Goal: Book appointment/travel/reservation

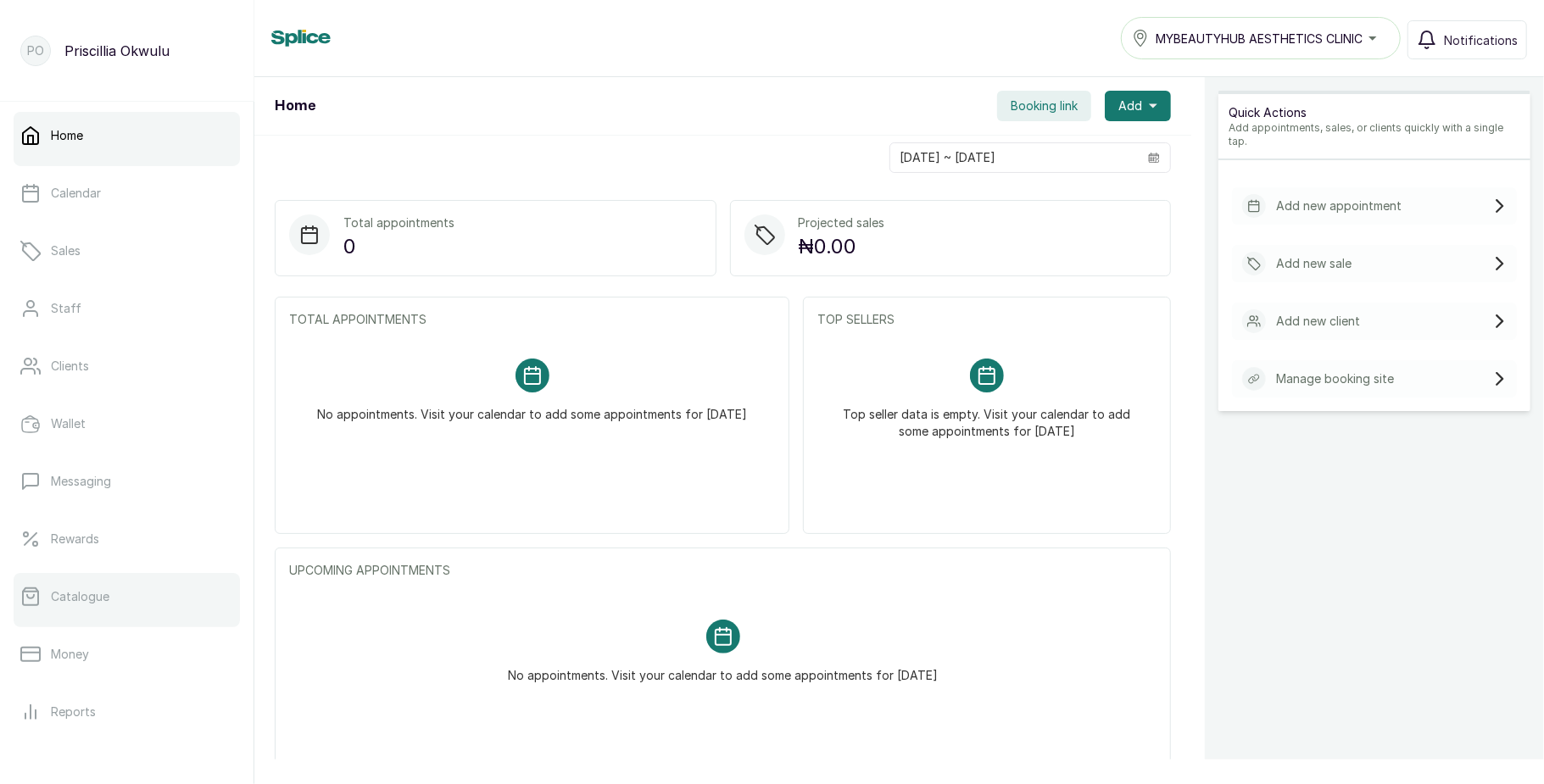
click at [56, 596] on p "Catalogue" at bounding box center [80, 596] width 58 height 17
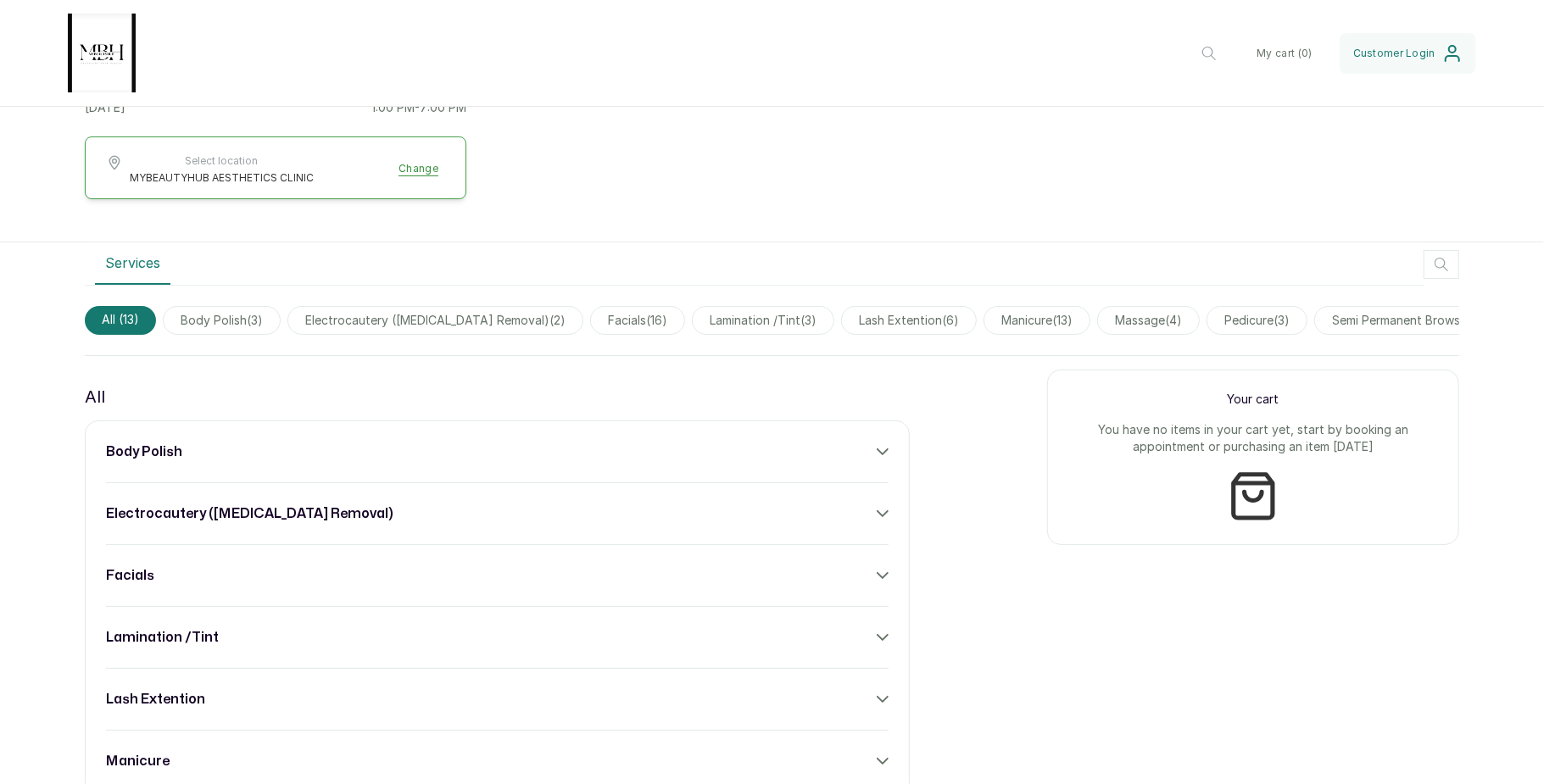
scroll to position [369, 0]
click at [835, 460] on div "body polish" at bounding box center [497, 449] width 783 height 20
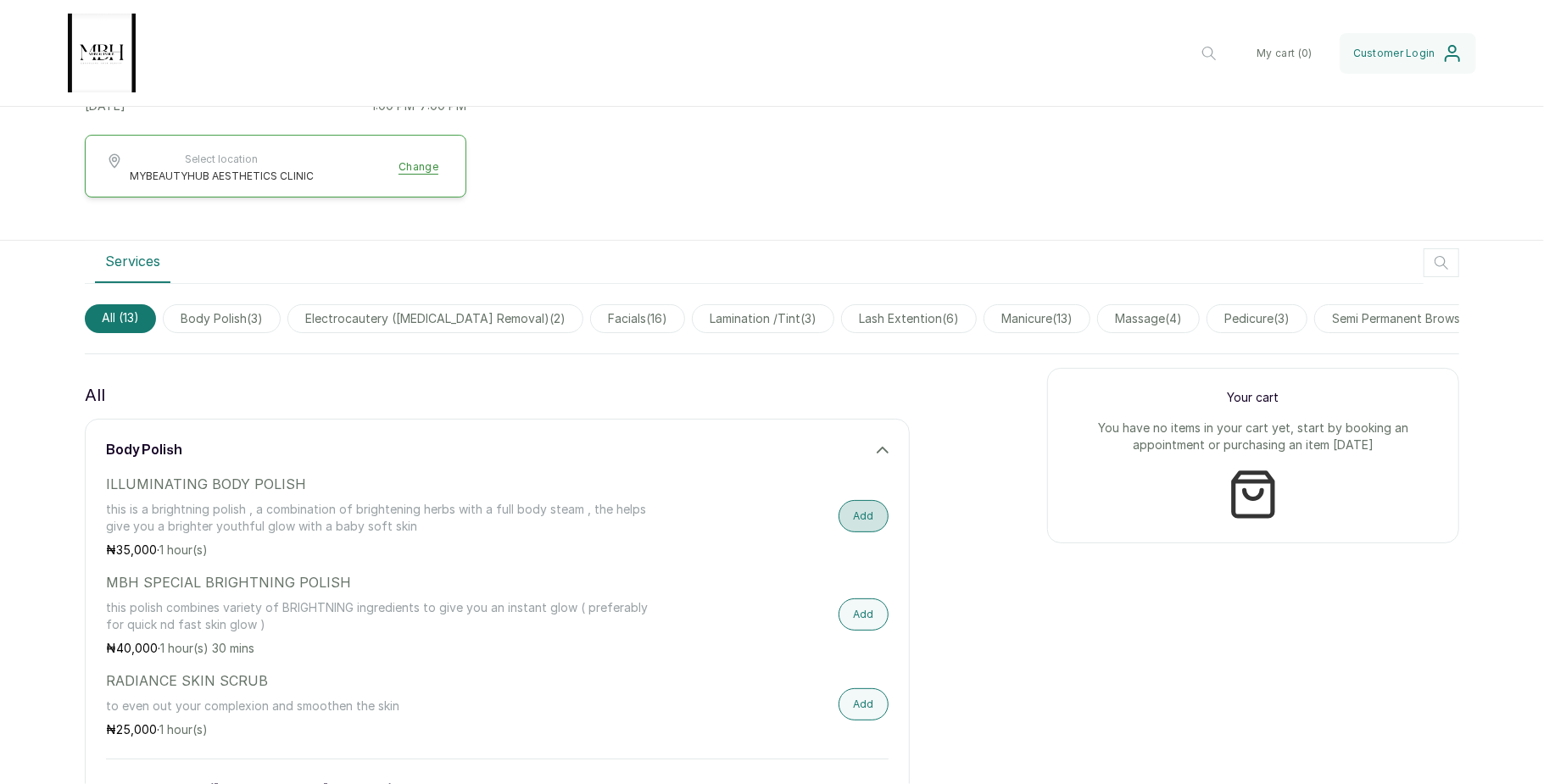
click at [857, 529] on button "Add" at bounding box center [863, 516] width 50 height 33
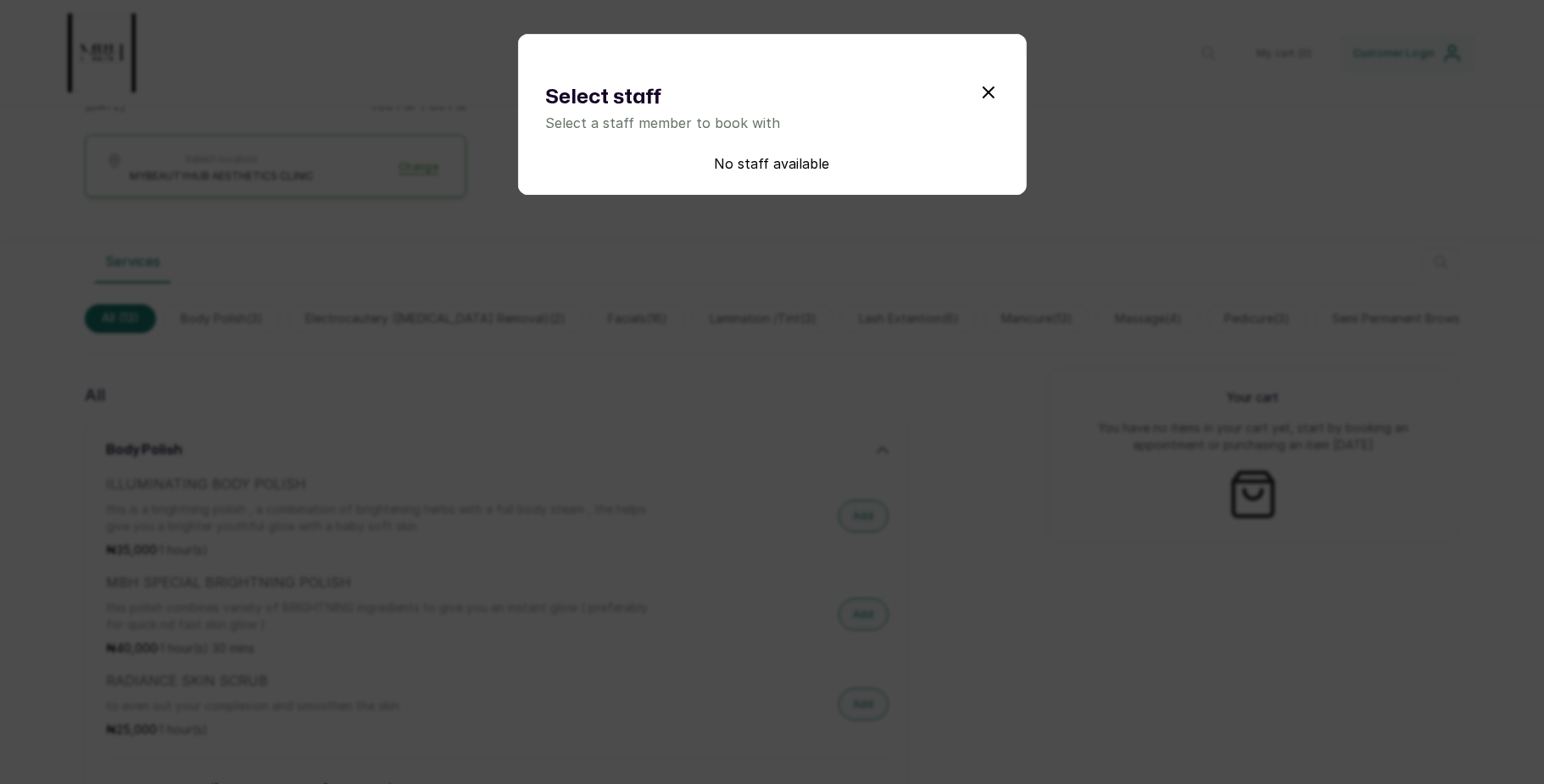
click at [984, 95] on icon "submit" at bounding box center [989, 92] width 11 height 11
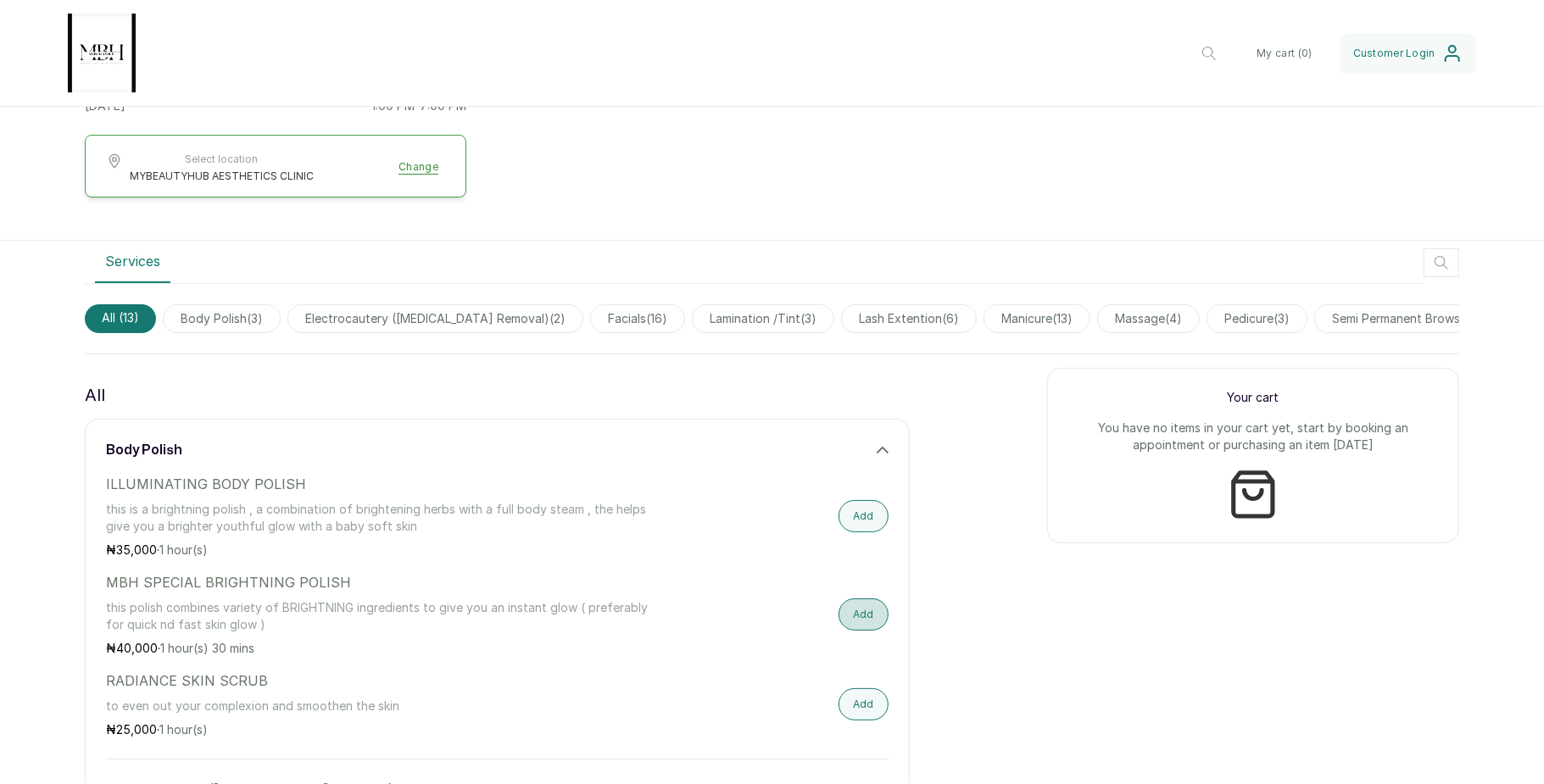
click at [849, 625] on button "Add" at bounding box center [863, 614] width 50 height 33
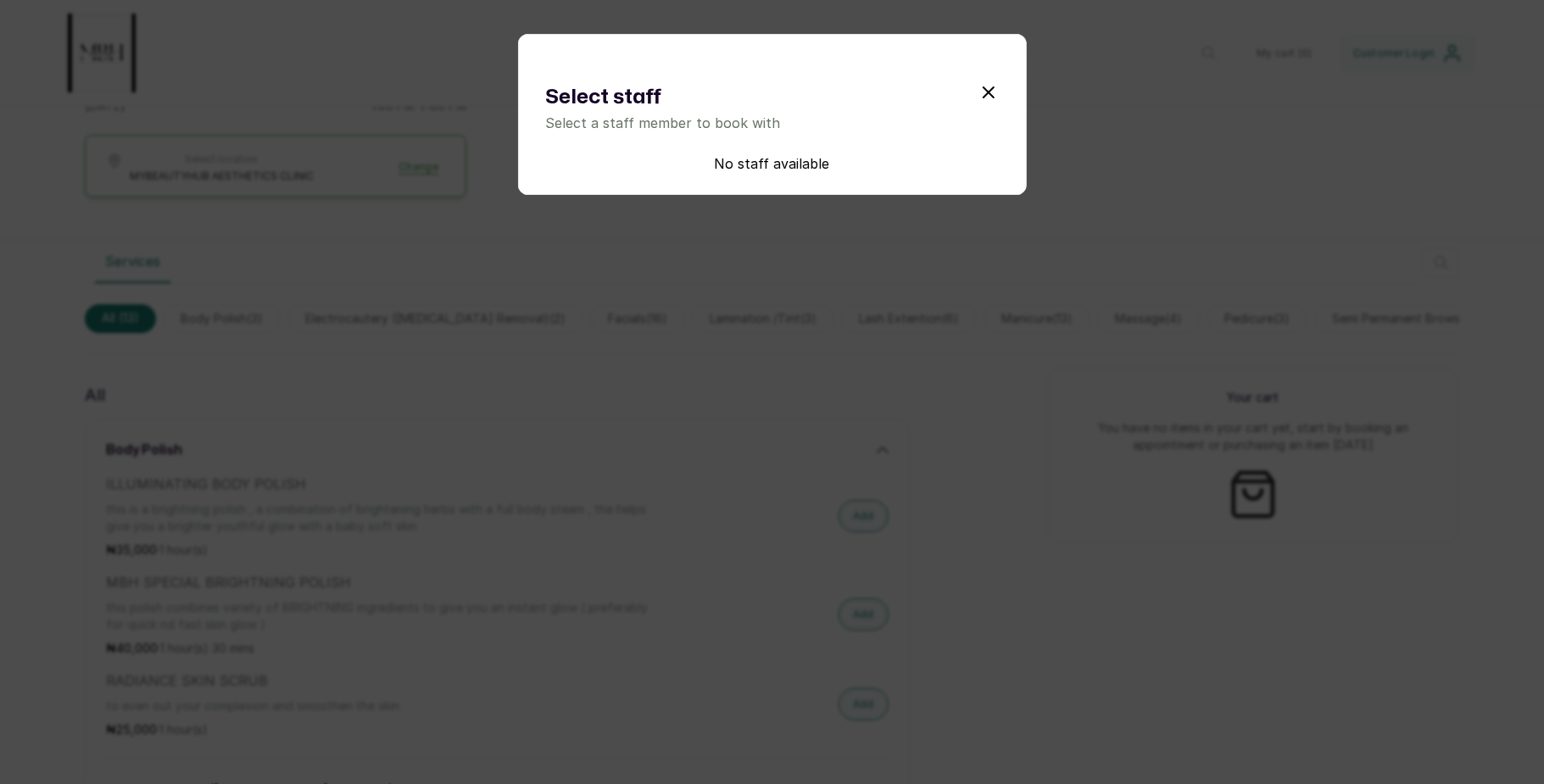
click at [1032, 345] on div "Select staff Select a staff member to book with No staff available" at bounding box center [772, 392] width 1544 height 784
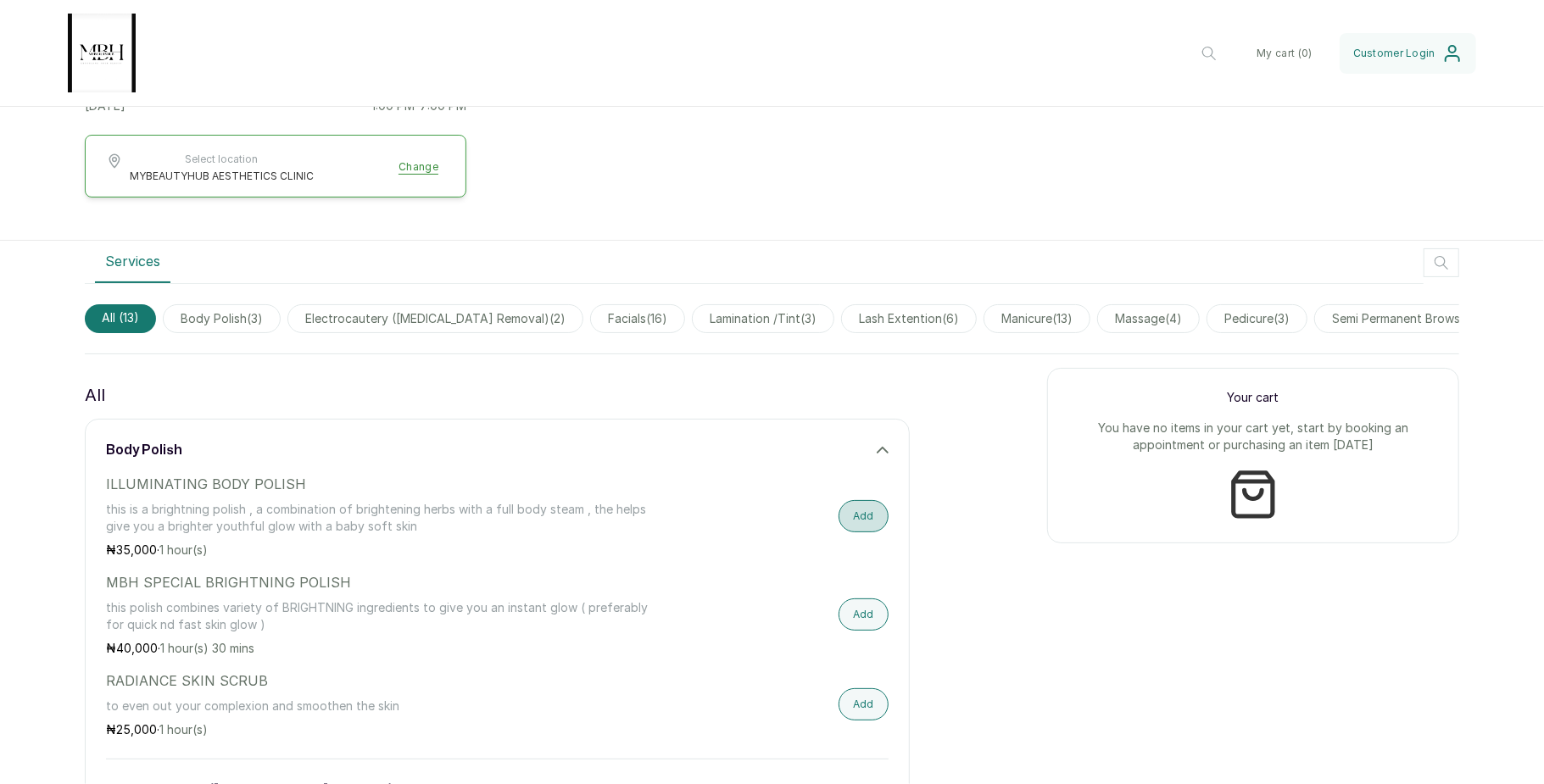
click at [849, 529] on button "Add" at bounding box center [863, 516] width 50 height 33
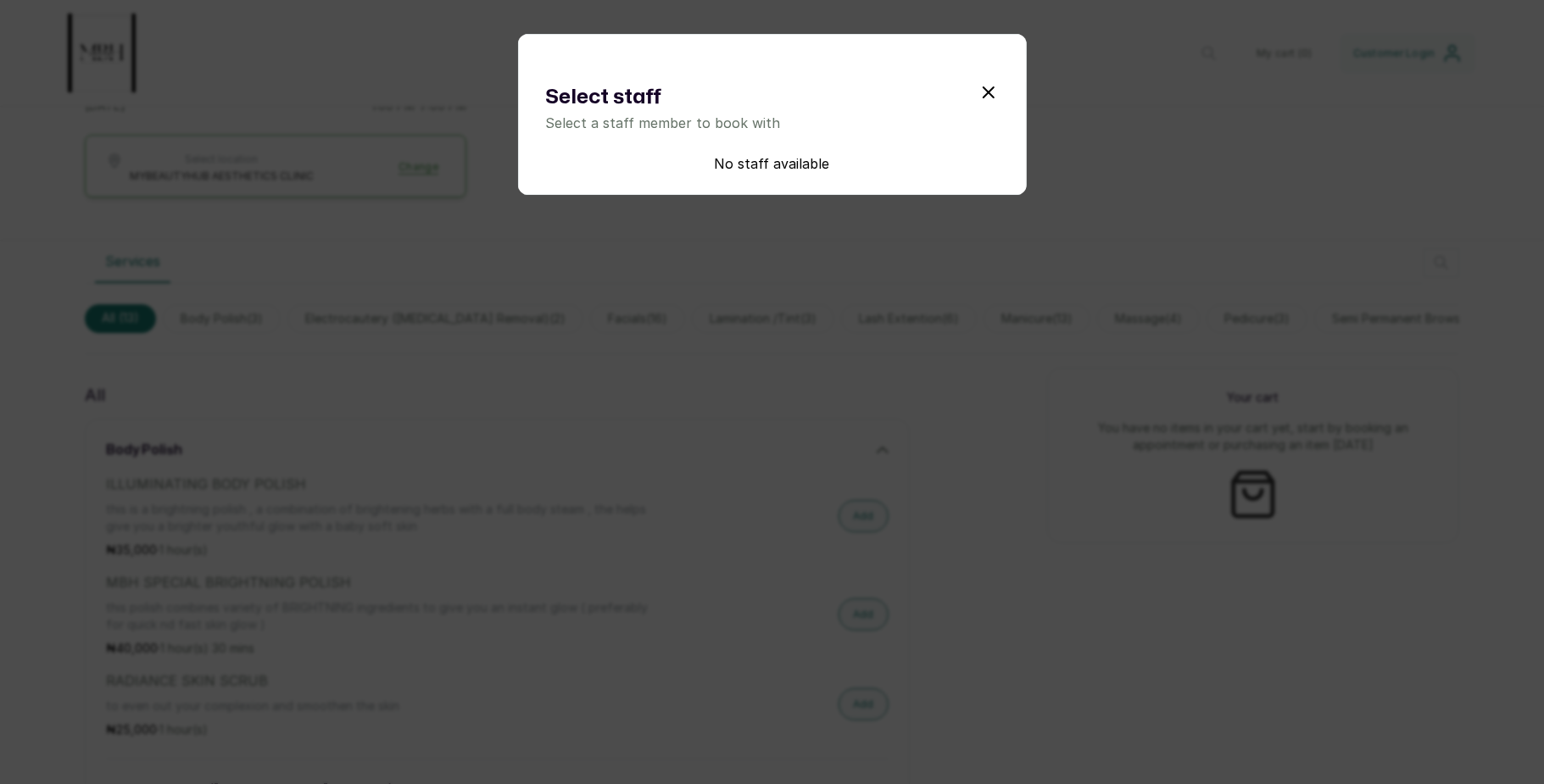
click at [876, 347] on div "Select staff Select a staff member to book with No staff available" at bounding box center [772, 392] width 1544 height 784
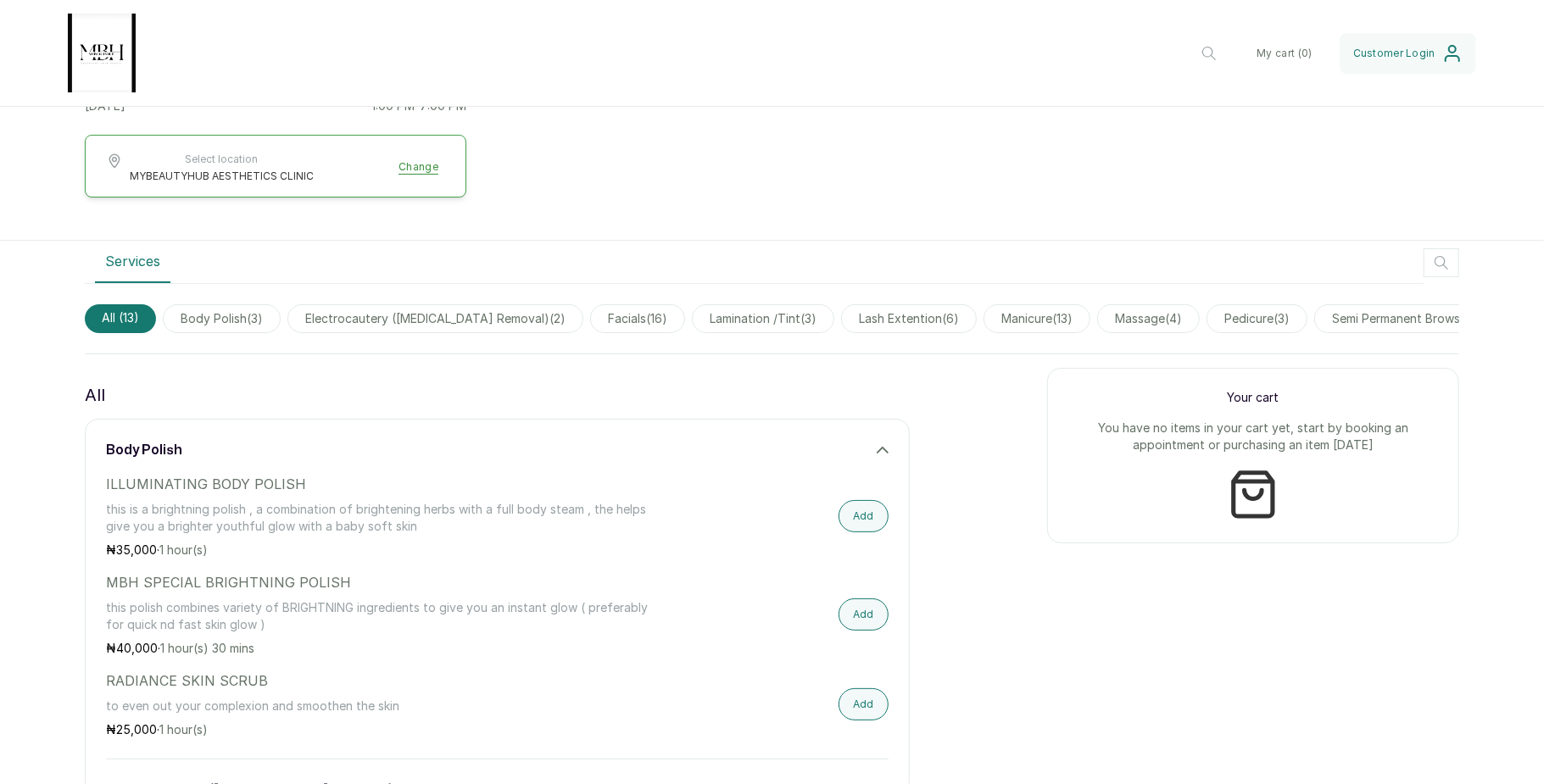
click at [877, 456] on icon at bounding box center [882, 449] width 11 height 11
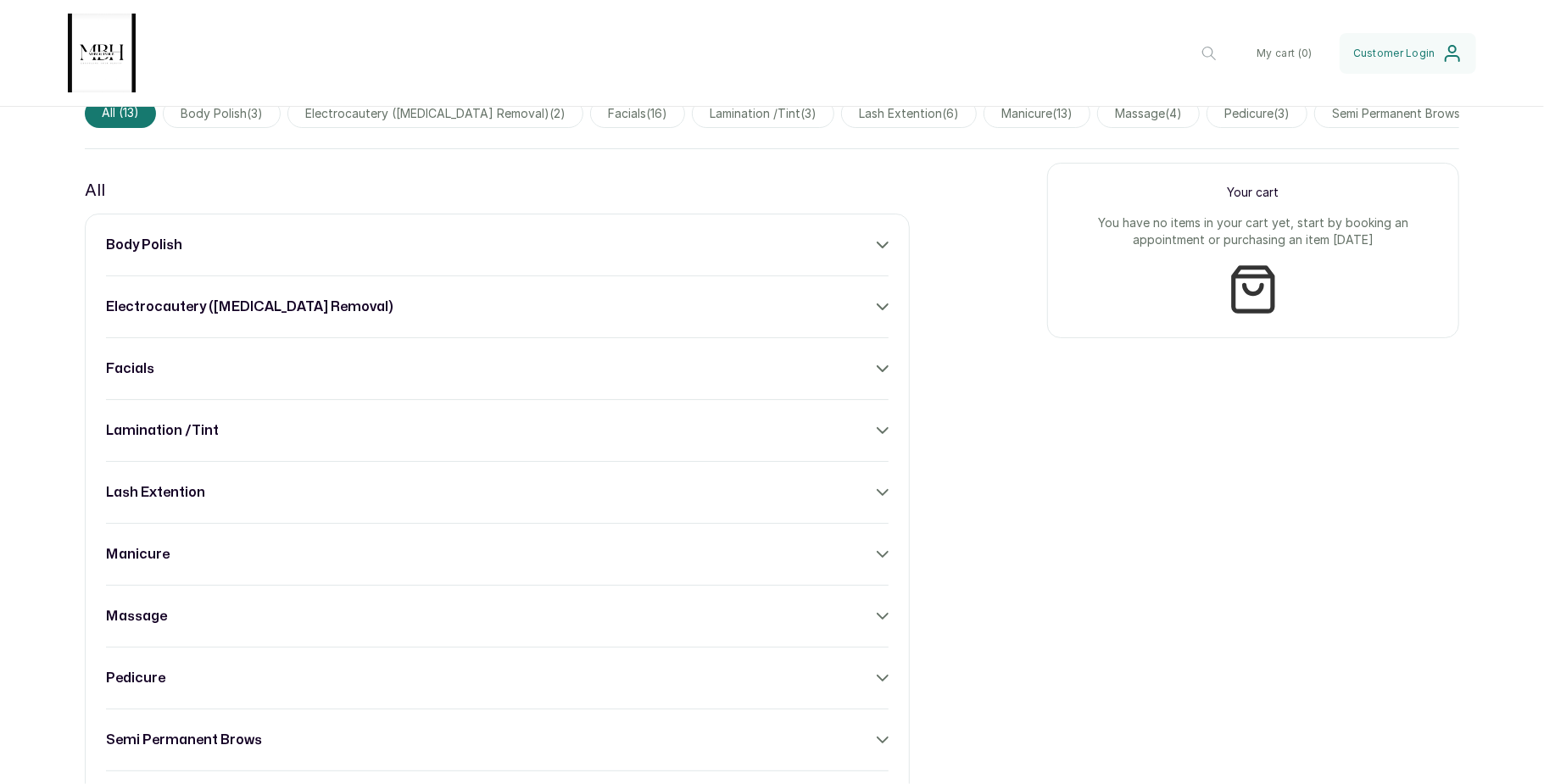
scroll to position [573, 0]
click at [863, 380] on div "facials" at bounding box center [497, 369] width 783 height 20
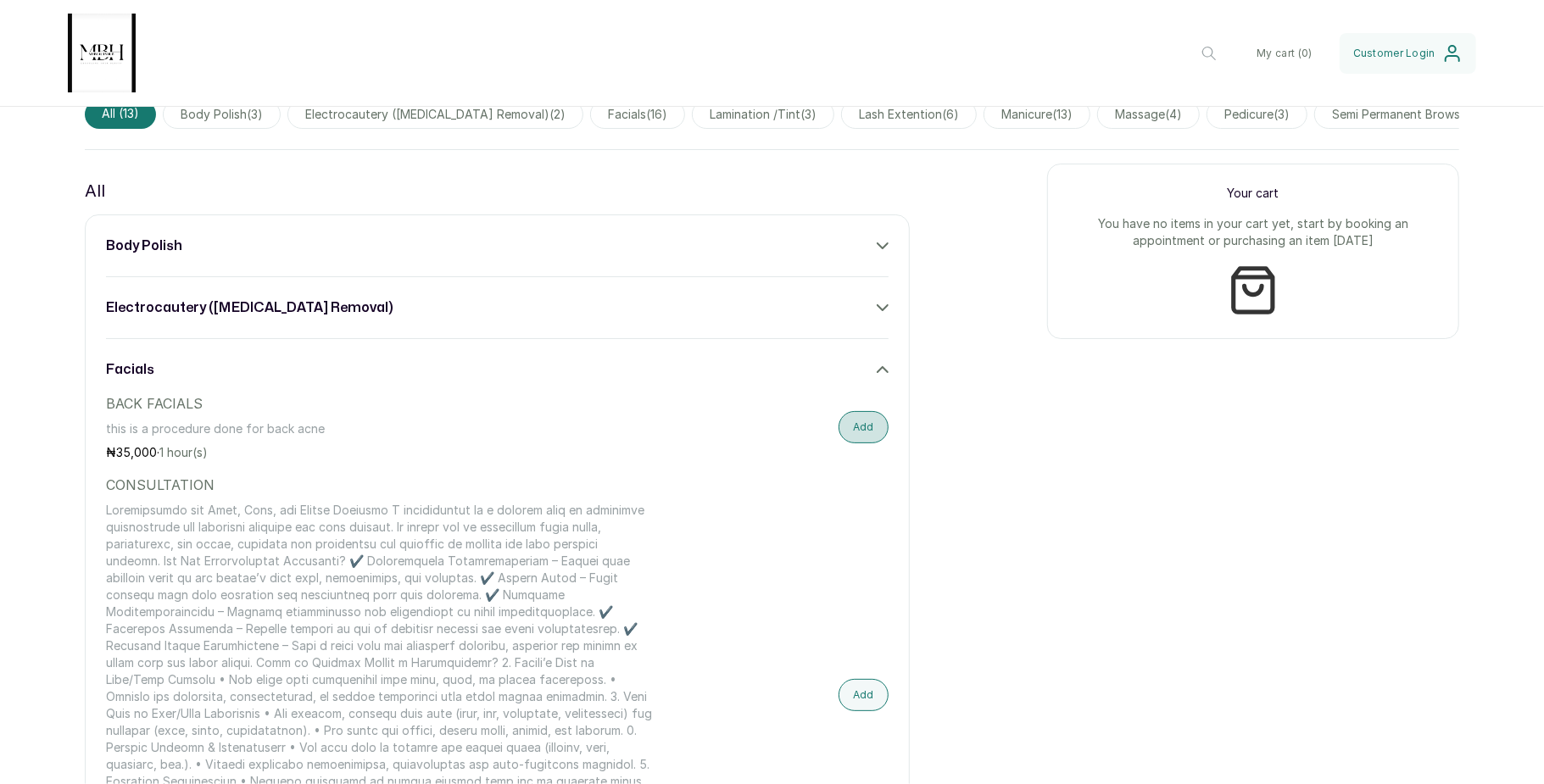
click at [859, 440] on button "Add" at bounding box center [863, 427] width 50 height 33
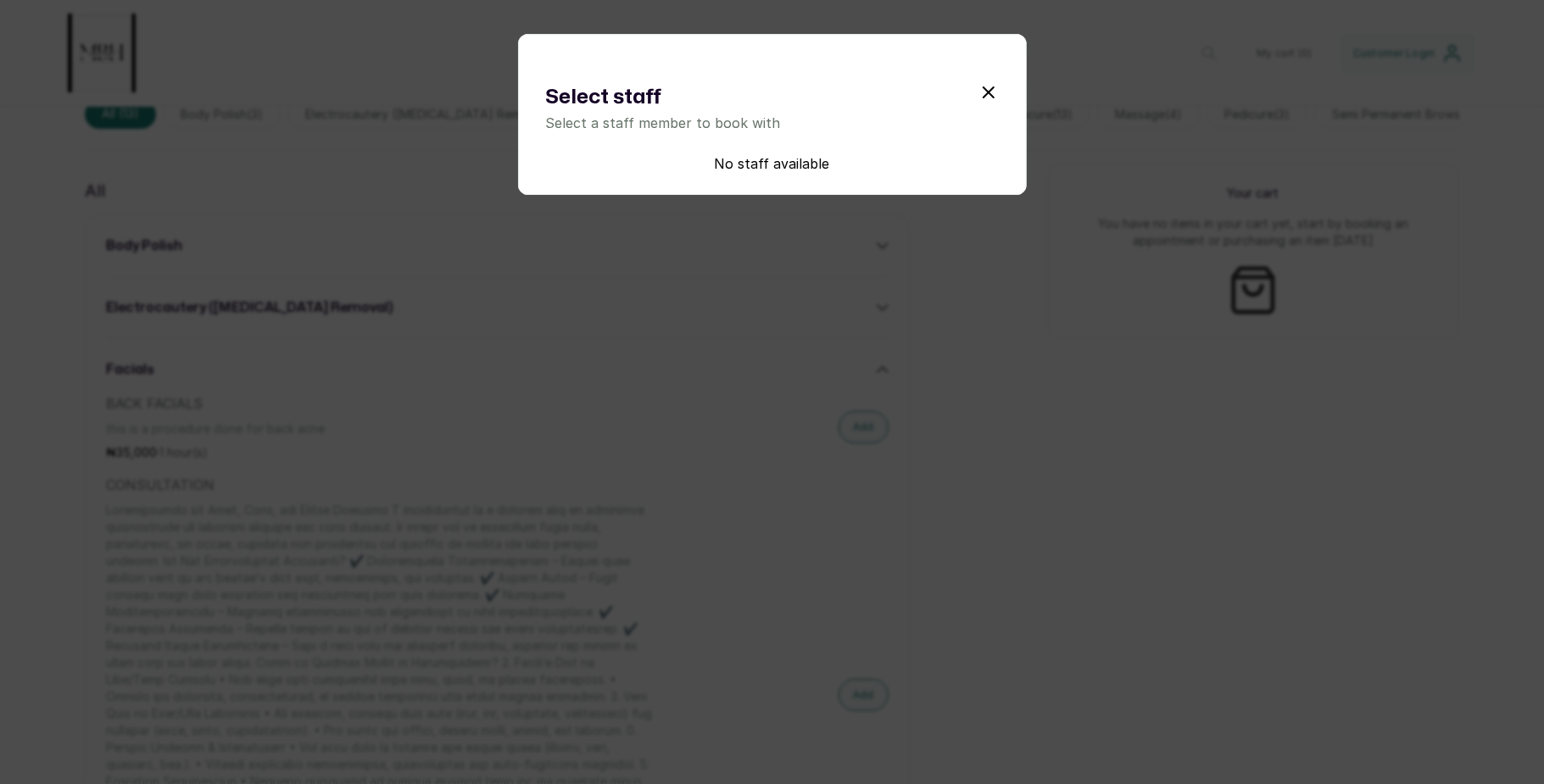
click at [1063, 356] on div "Select staff Select a staff member to book with No staff available" at bounding box center [772, 392] width 1544 height 784
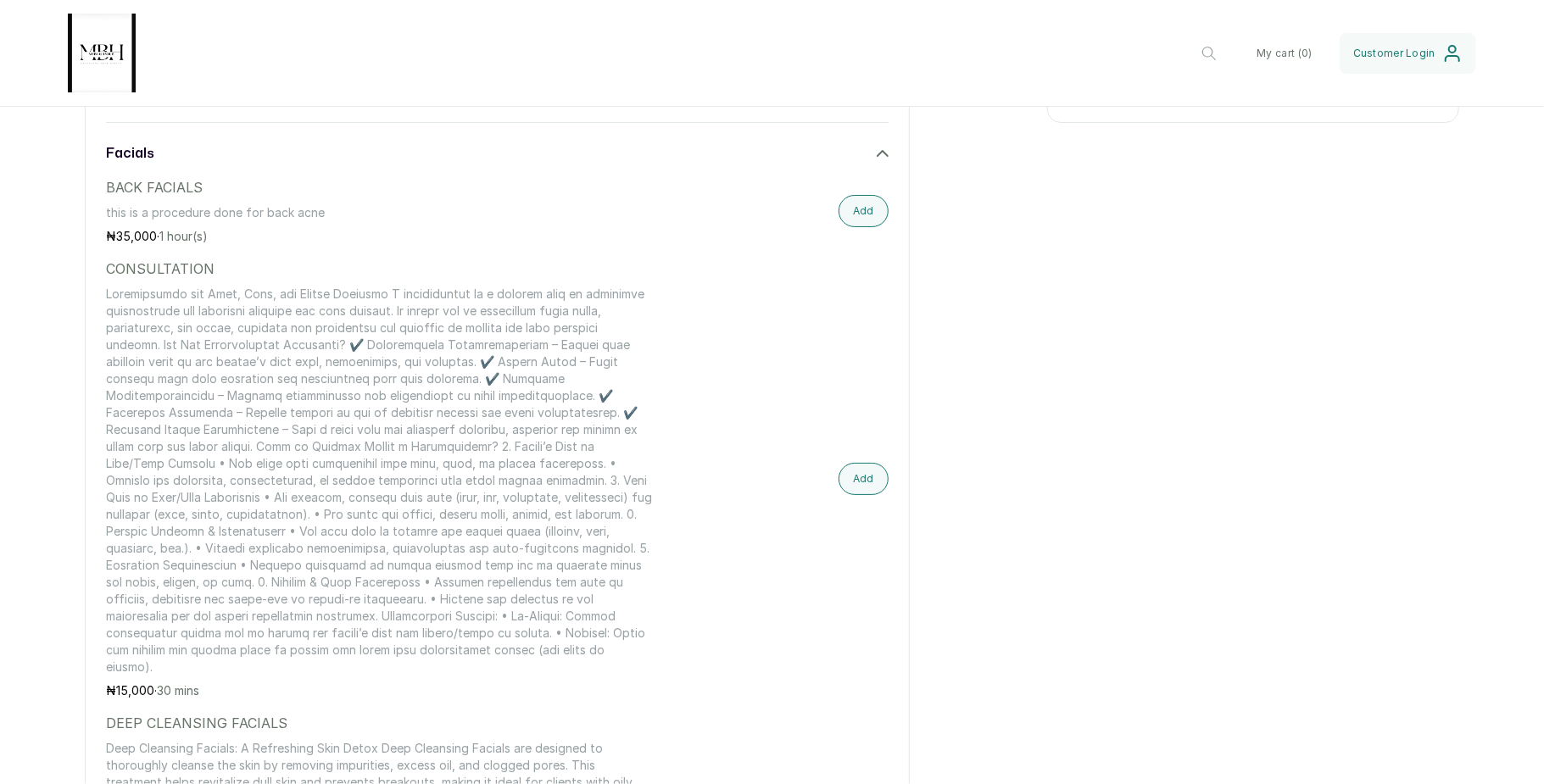
scroll to position [790, 0]
click at [857, 489] on button "Add" at bounding box center [863, 477] width 50 height 33
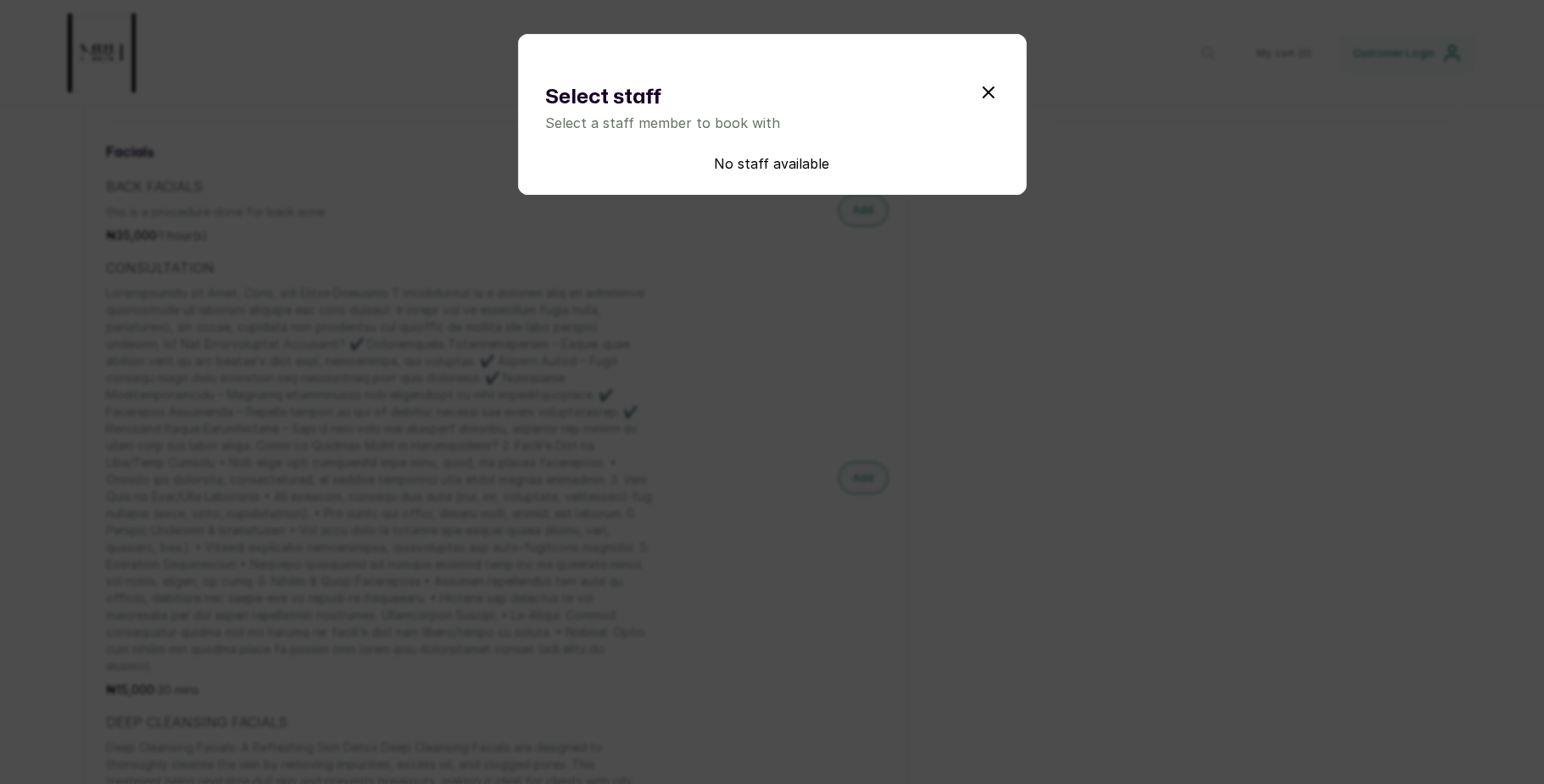
click at [1065, 329] on div "Select staff Select a staff member to book with No staff available" at bounding box center [772, 392] width 1544 height 784
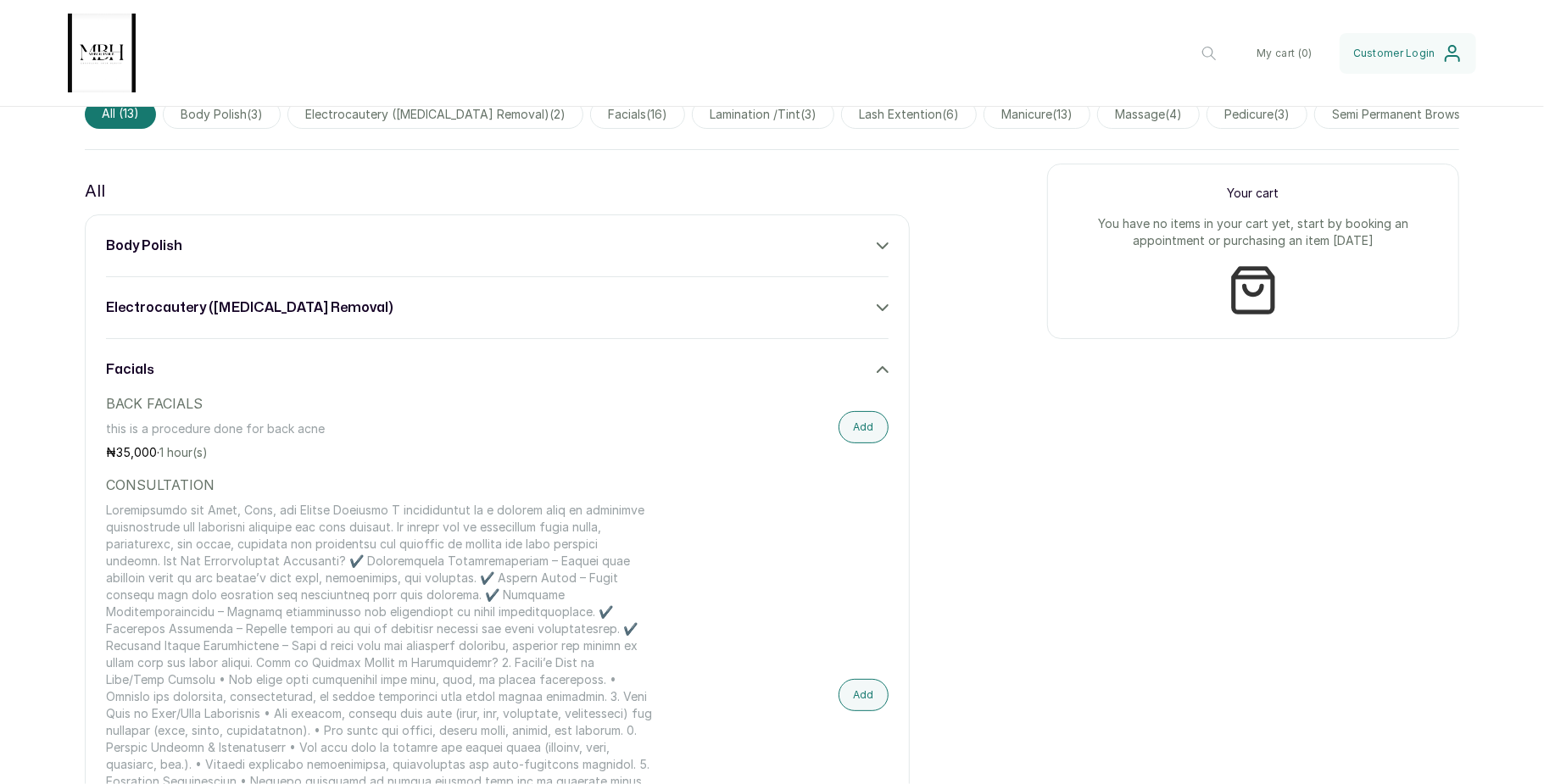
scroll to position [571, 0]
click at [878, 374] on icon at bounding box center [883, 372] width 11 height 5
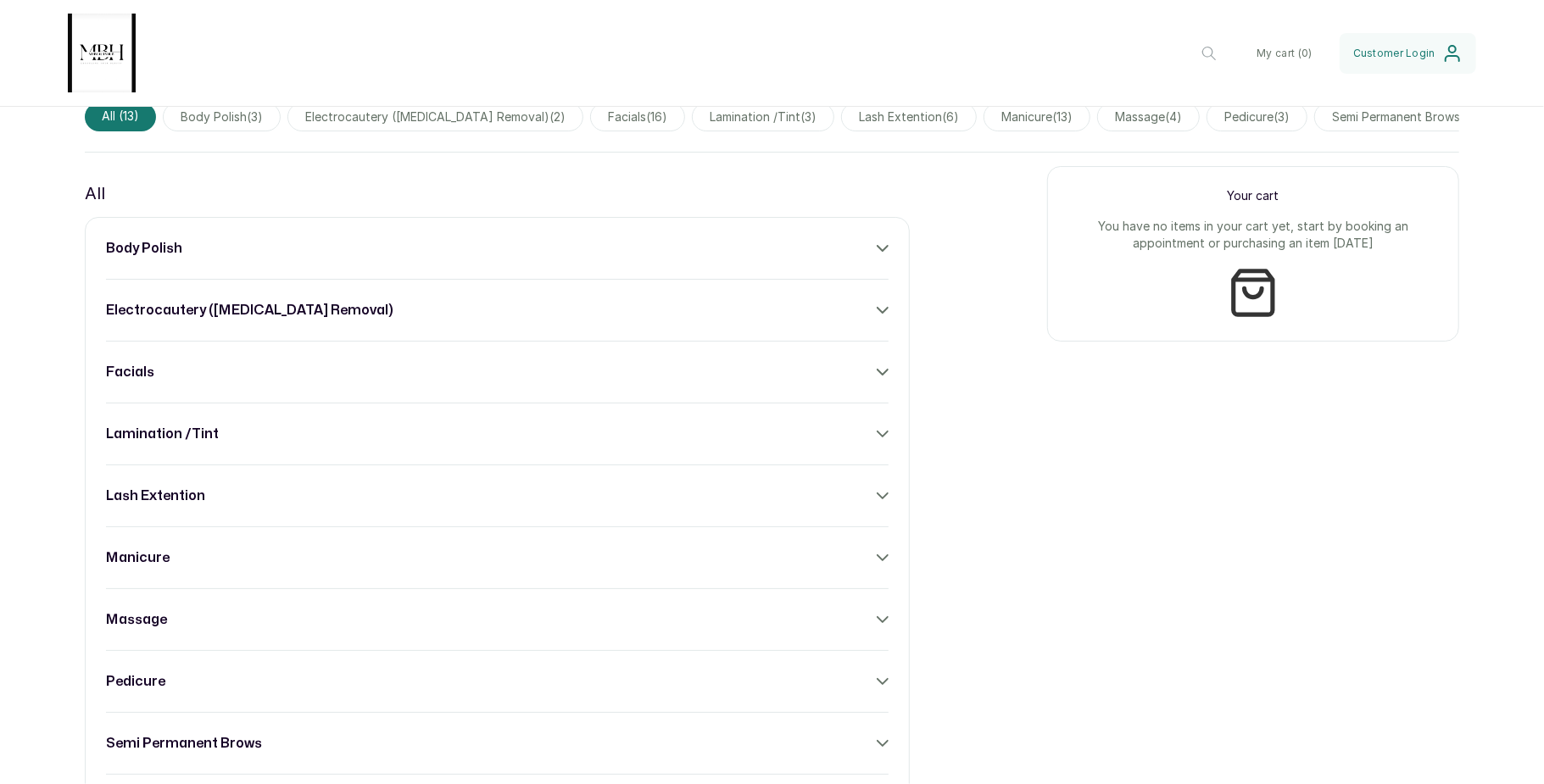
scroll to position [0, 0]
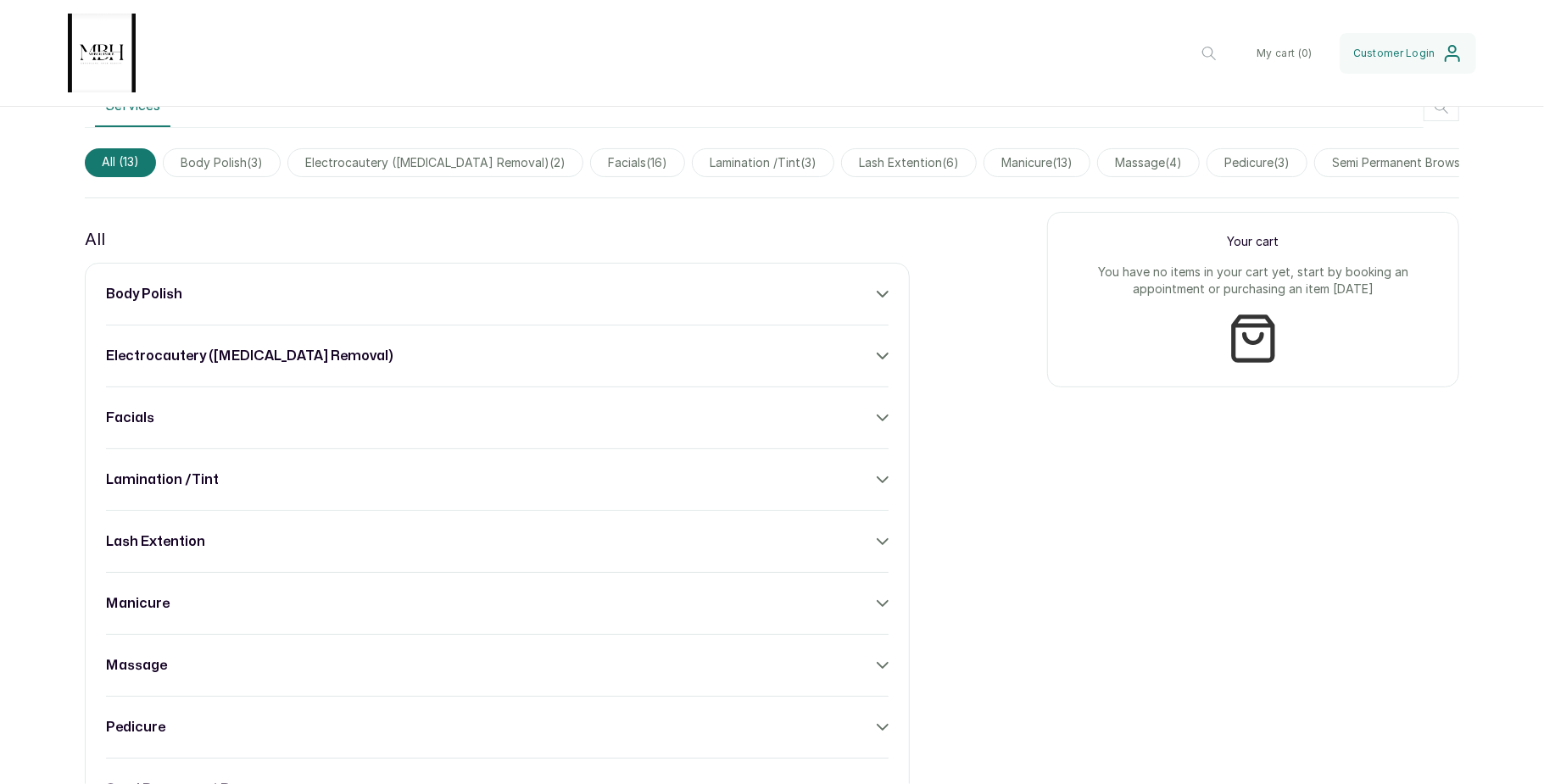
scroll to position [529, 0]
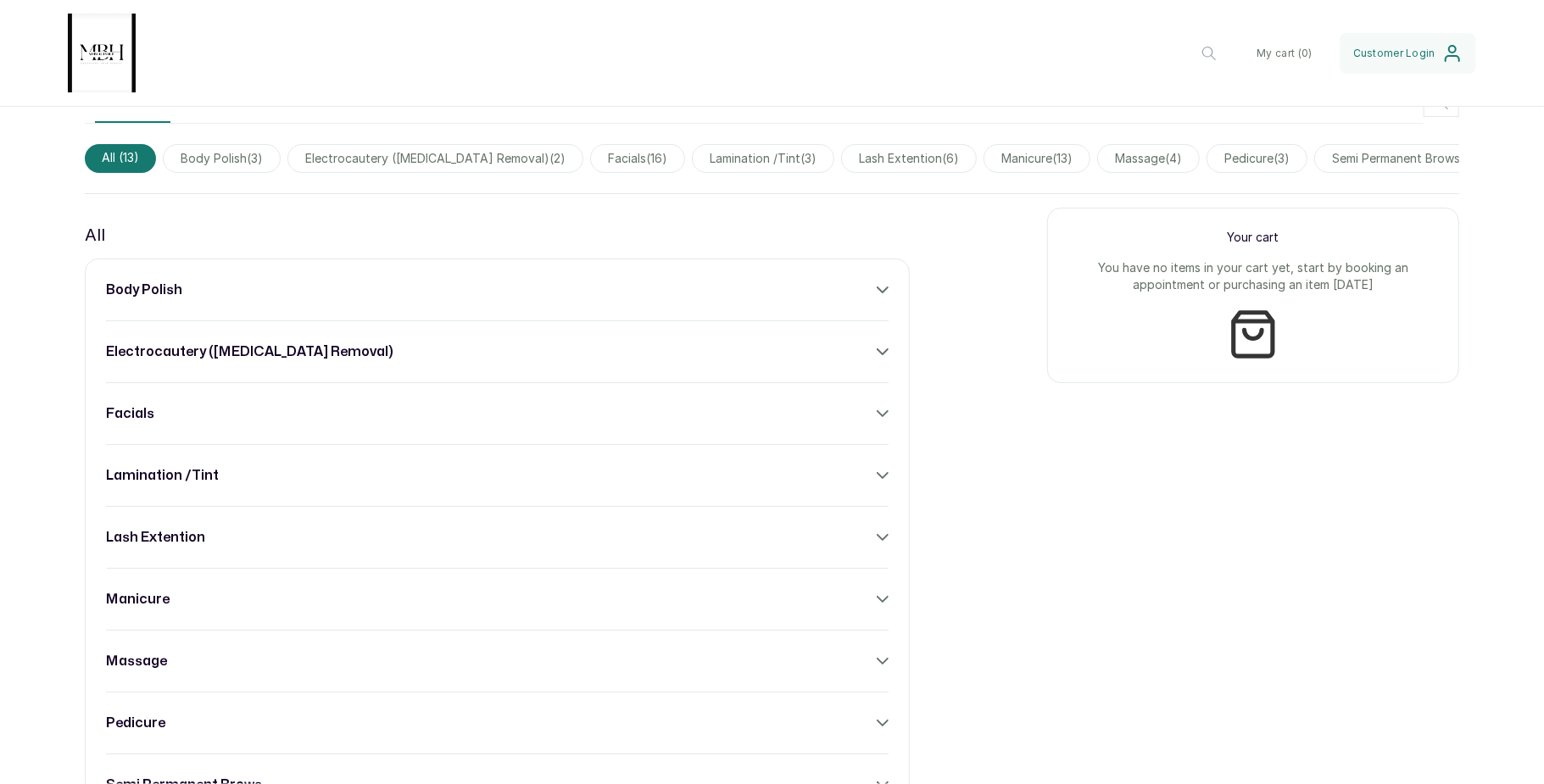
click at [862, 424] on div "facials" at bounding box center [497, 413] width 783 height 20
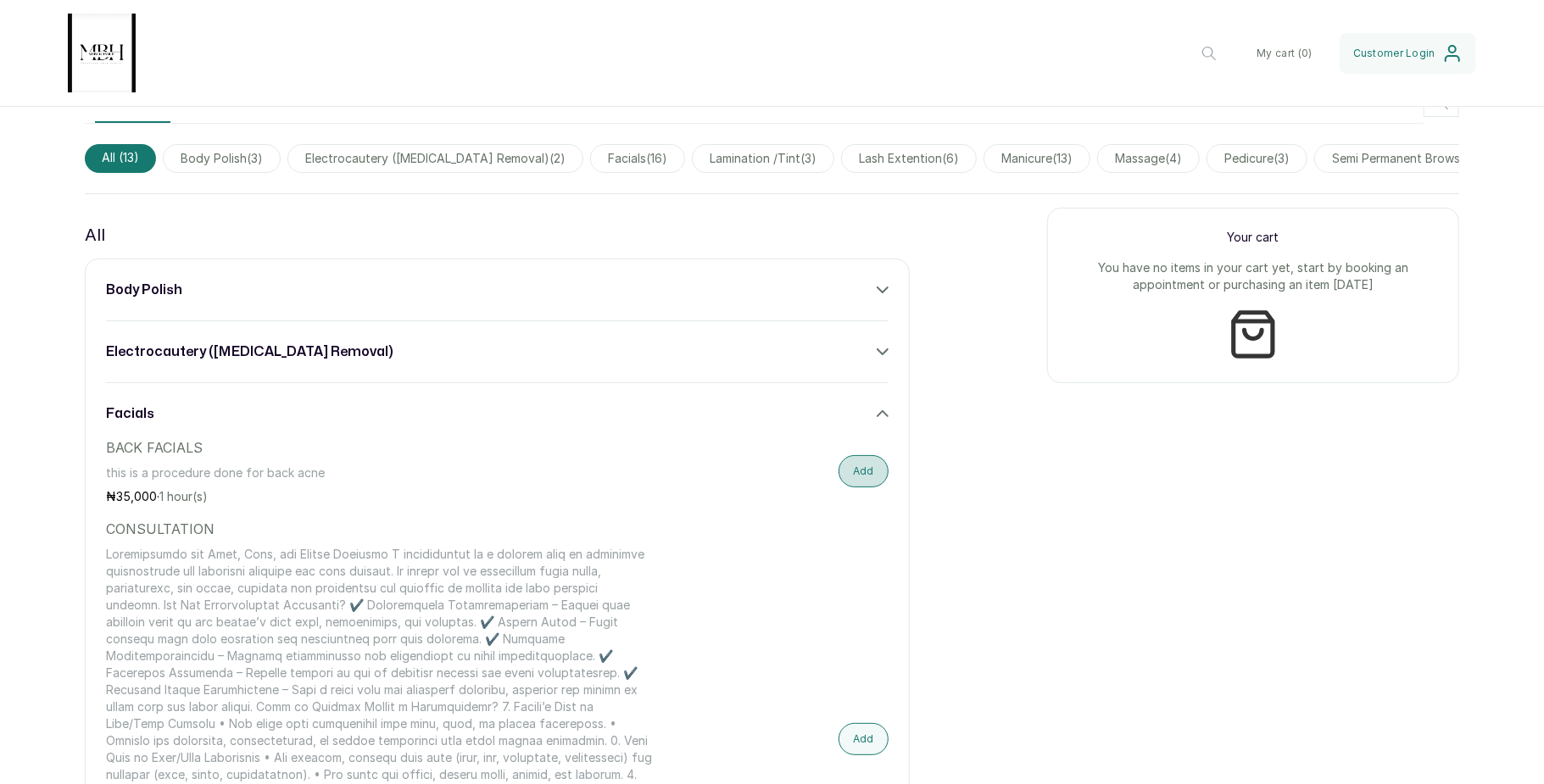
click at [865, 478] on button "Add" at bounding box center [863, 471] width 50 height 33
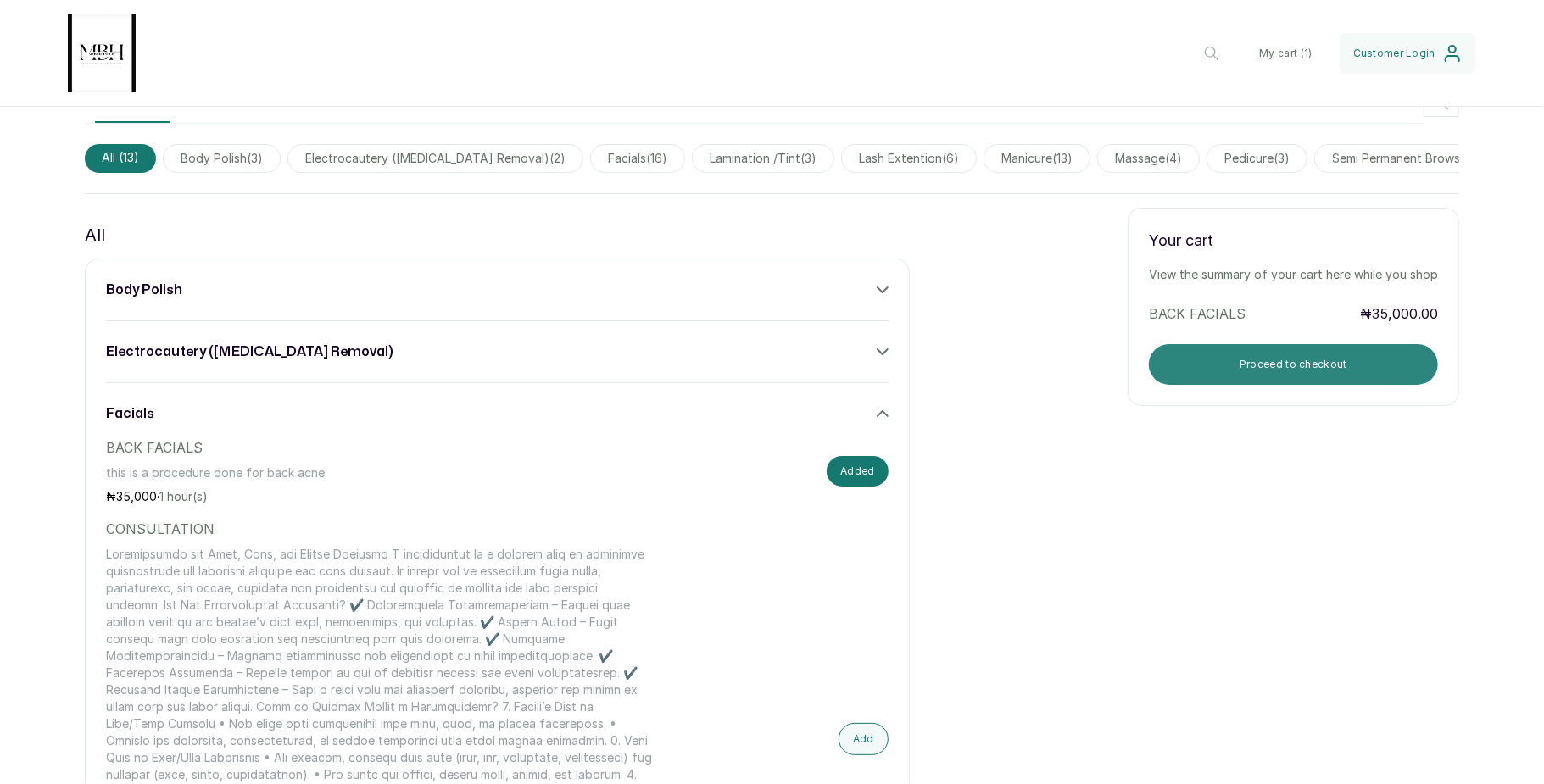
click at [1258, 385] on button "Proceed to checkout" at bounding box center [1293, 365] width 289 height 41
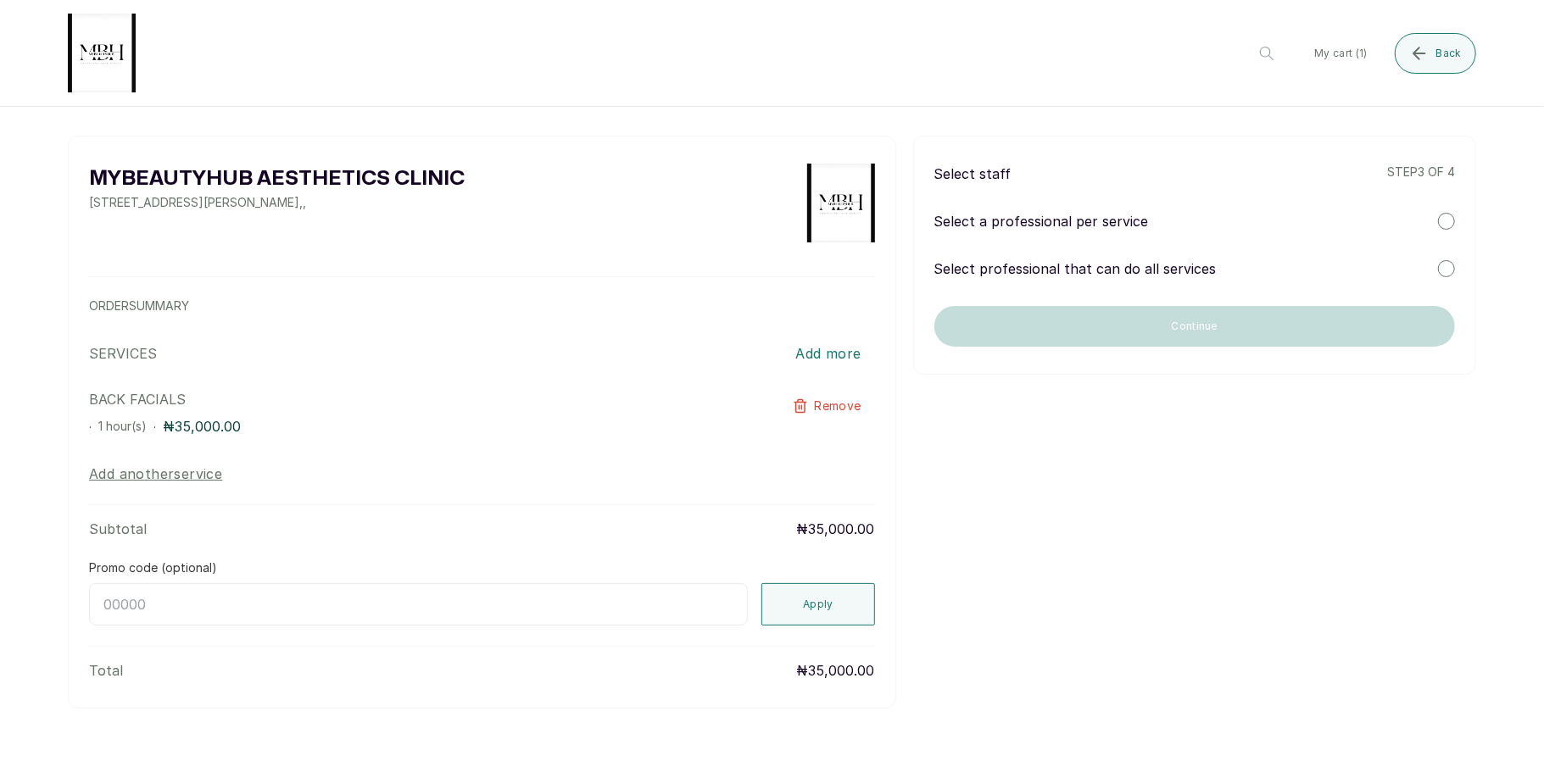
click at [1445, 217] on div at bounding box center [1445, 220] width 17 height 17
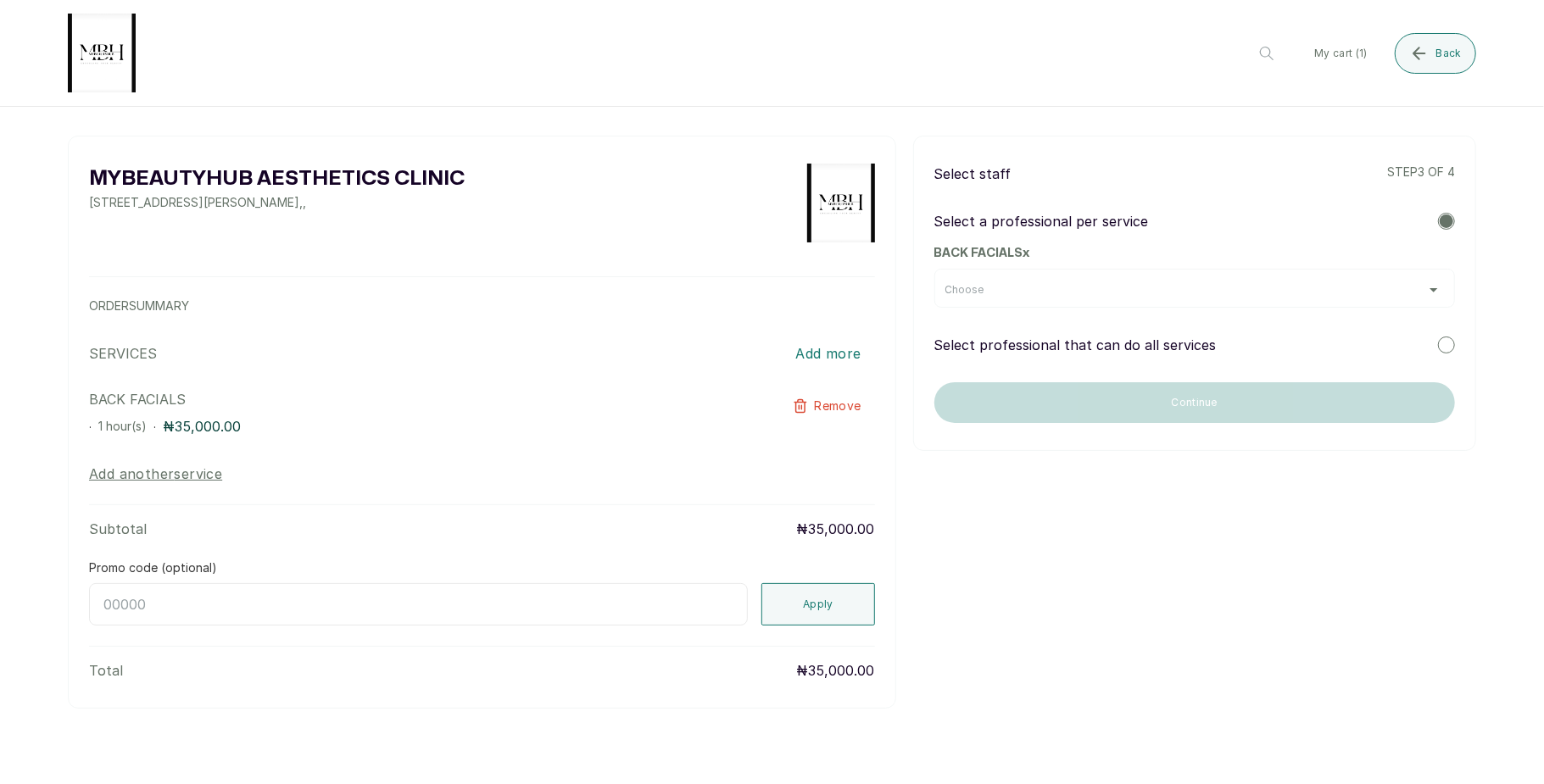
click at [1388, 285] on div "Choose" at bounding box center [1195, 289] width 499 height 13
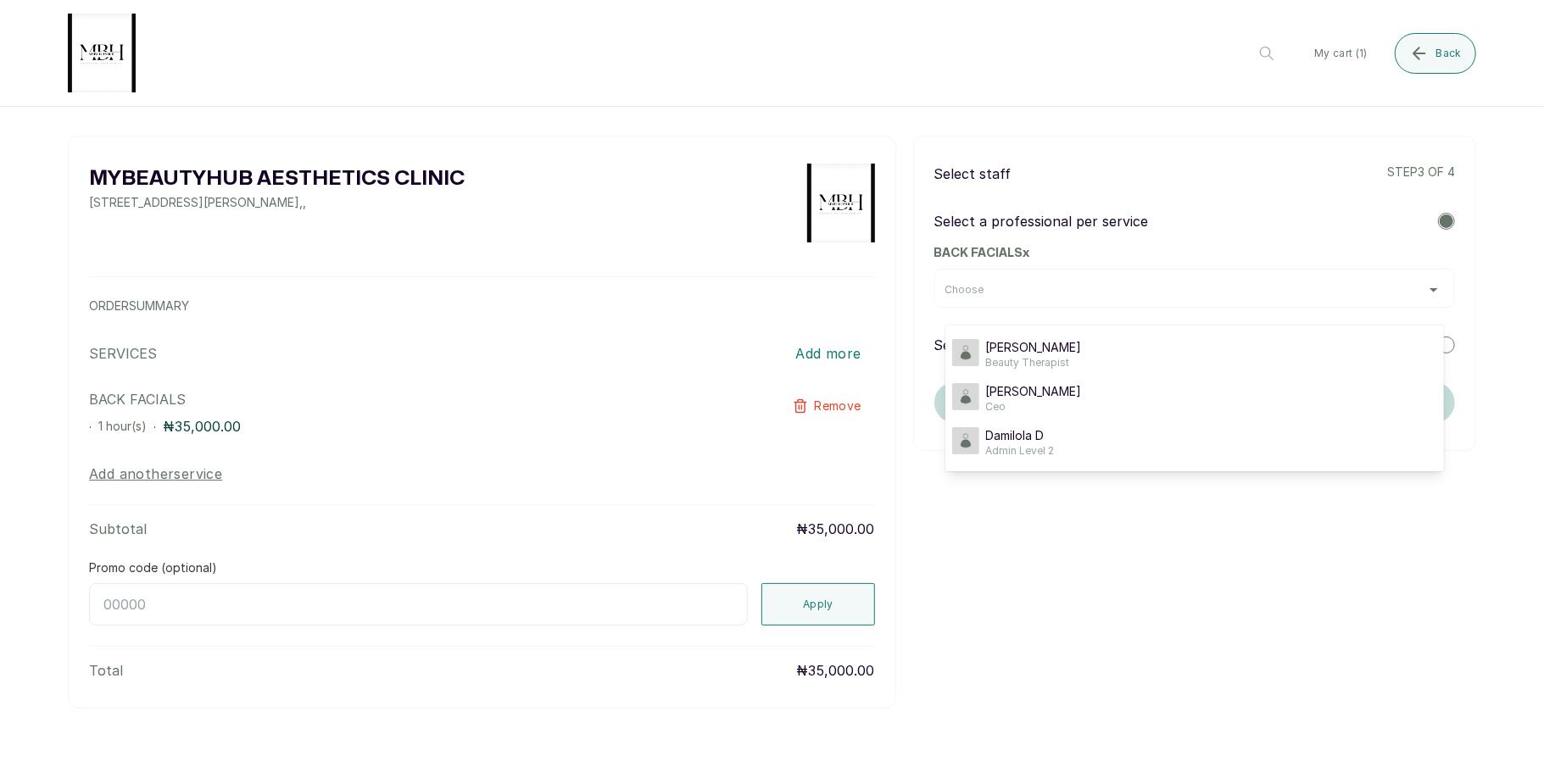
click at [1402, 283] on div "Choose" at bounding box center [1195, 289] width 499 height 13
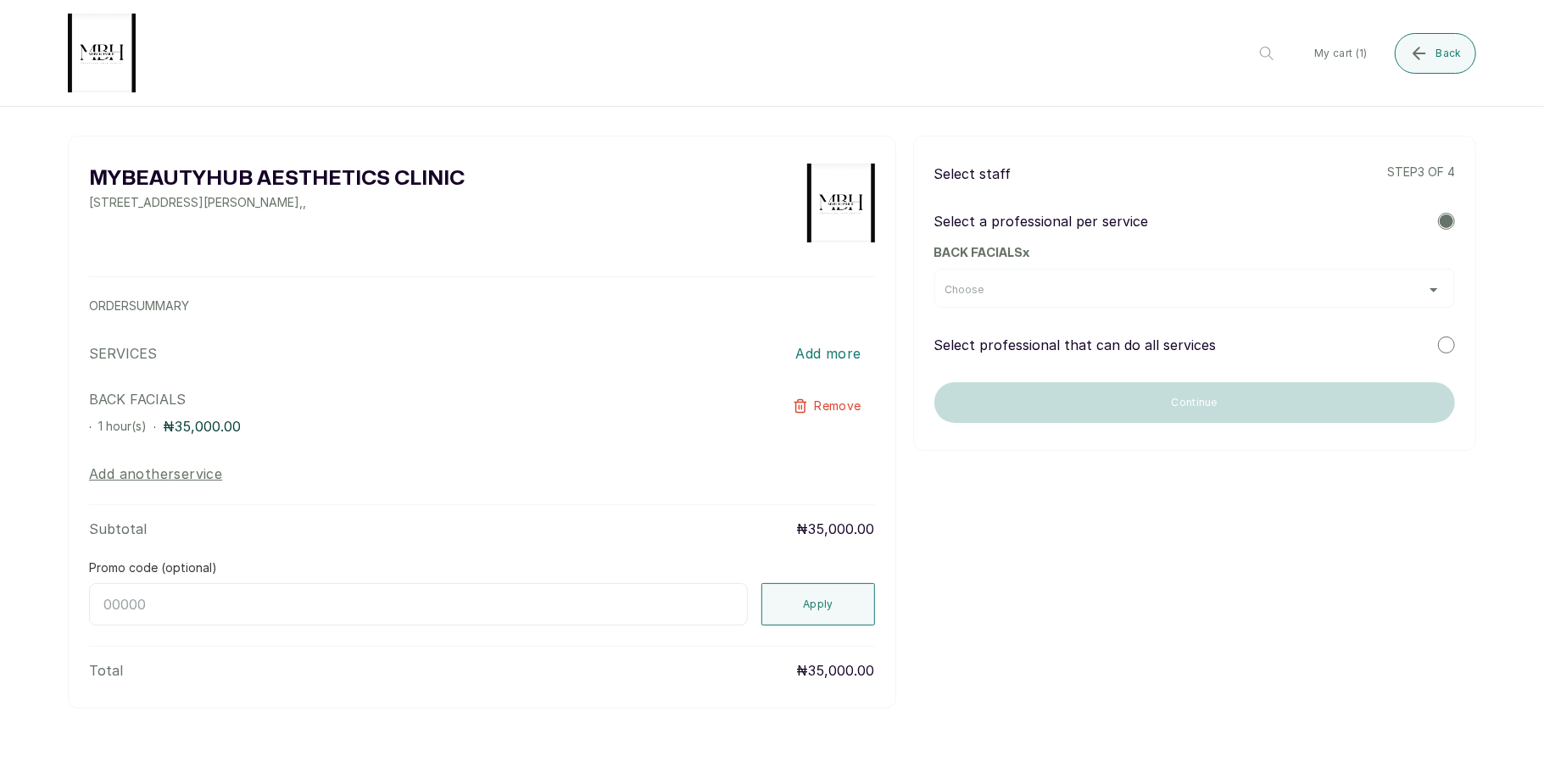
click at [1455, 339] on div "Select staff step 3 of 4 Select a professional per service BACK FACIALS x Choos…" at bounding box center [1194, 293] width 563 height 315
click at [1442, 347] on div at bounding box center [1445, 344] width 17 height 17
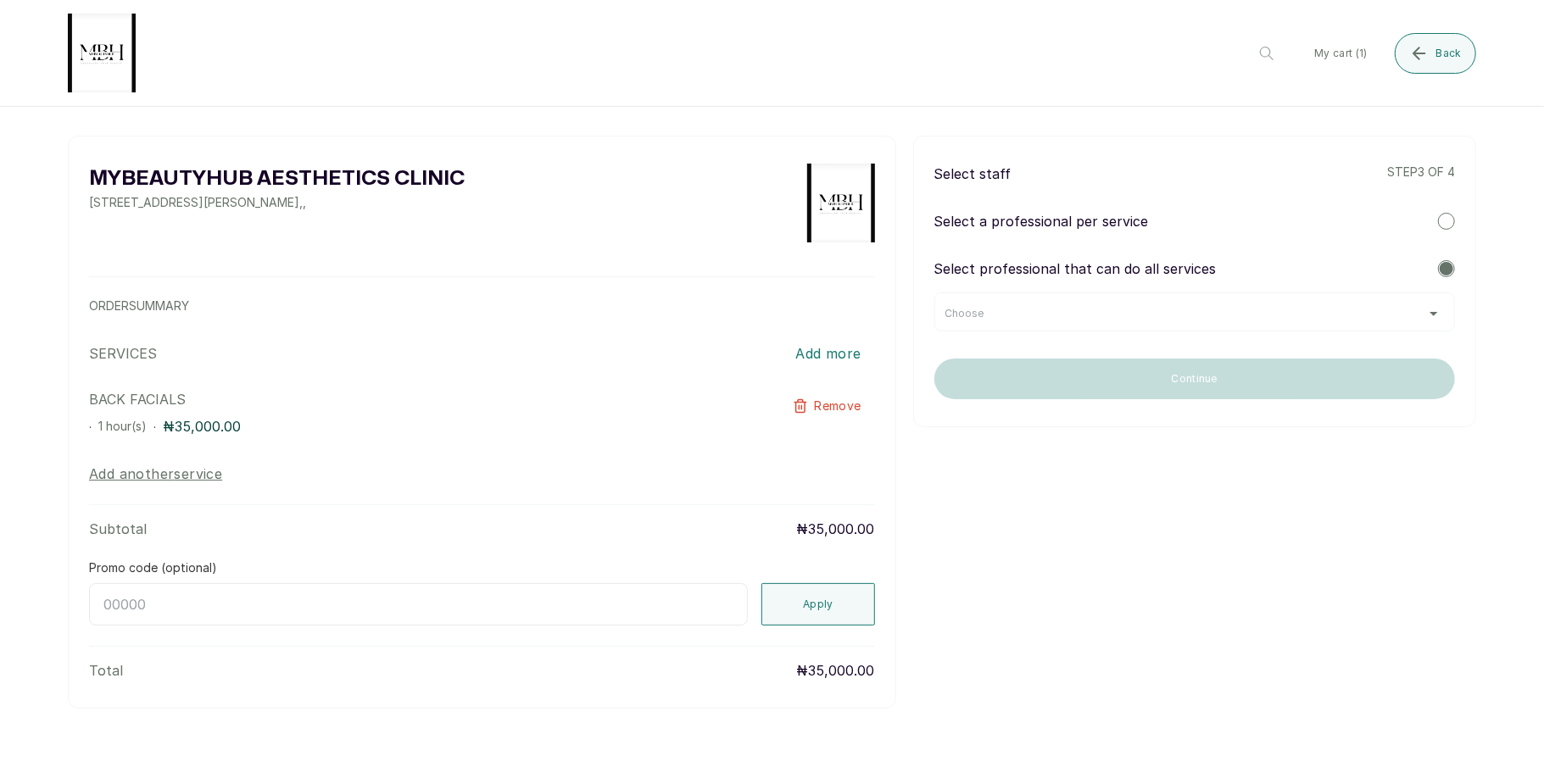
click at [1422, 303] on div "Choose" at bounding box center [1194, 312] width 521 height 39
click at [1429, 315] on div "Choose" at bounding box center [1195, 313] width 499 height 13
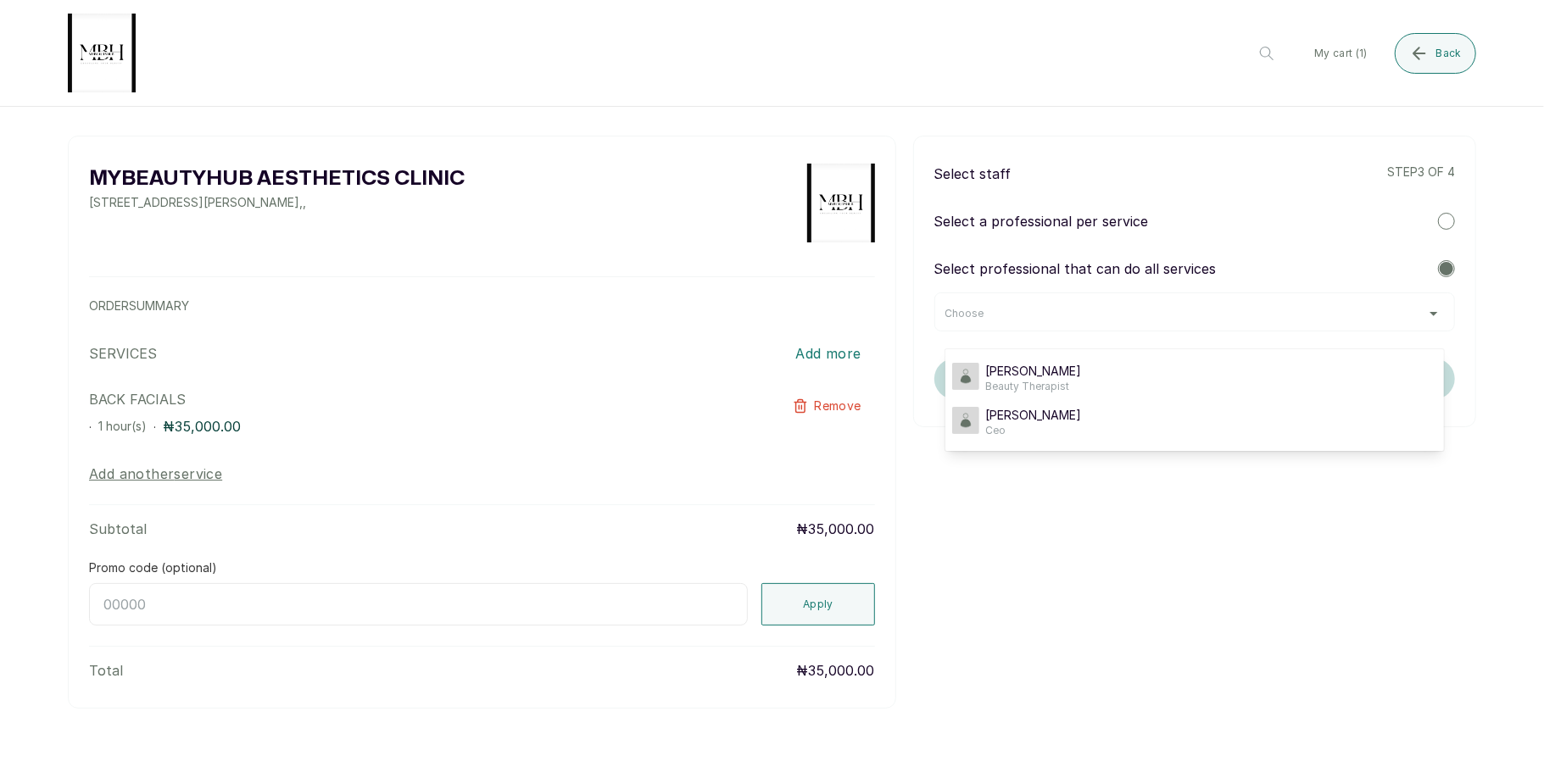
click at [1429, 315] on div "Choose" at bounding box center [1195, 313] width 499 height 13
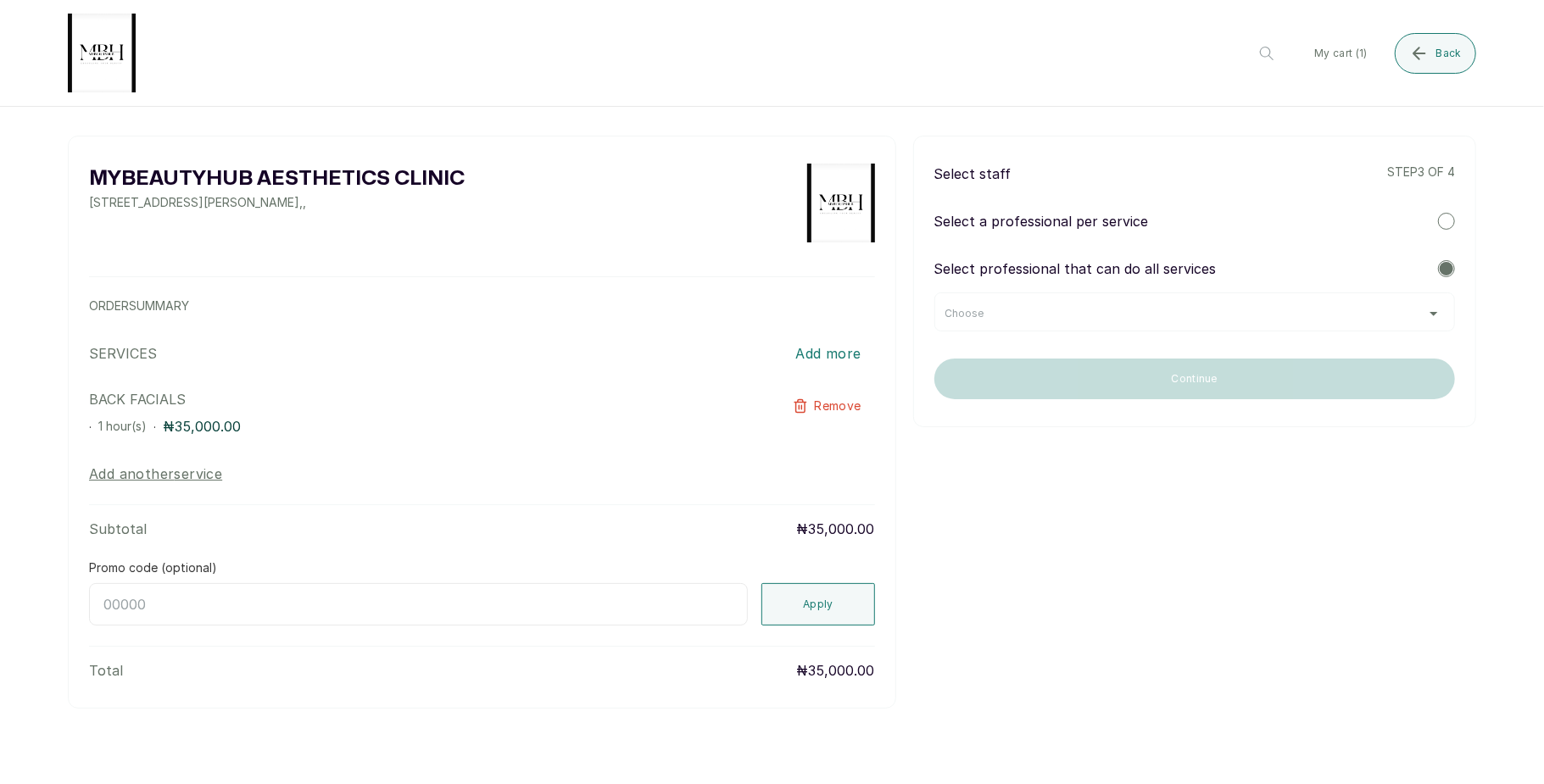
click at [1429, 315] on div "Choose" at bounding box center [1195, 313] width 499 height 13
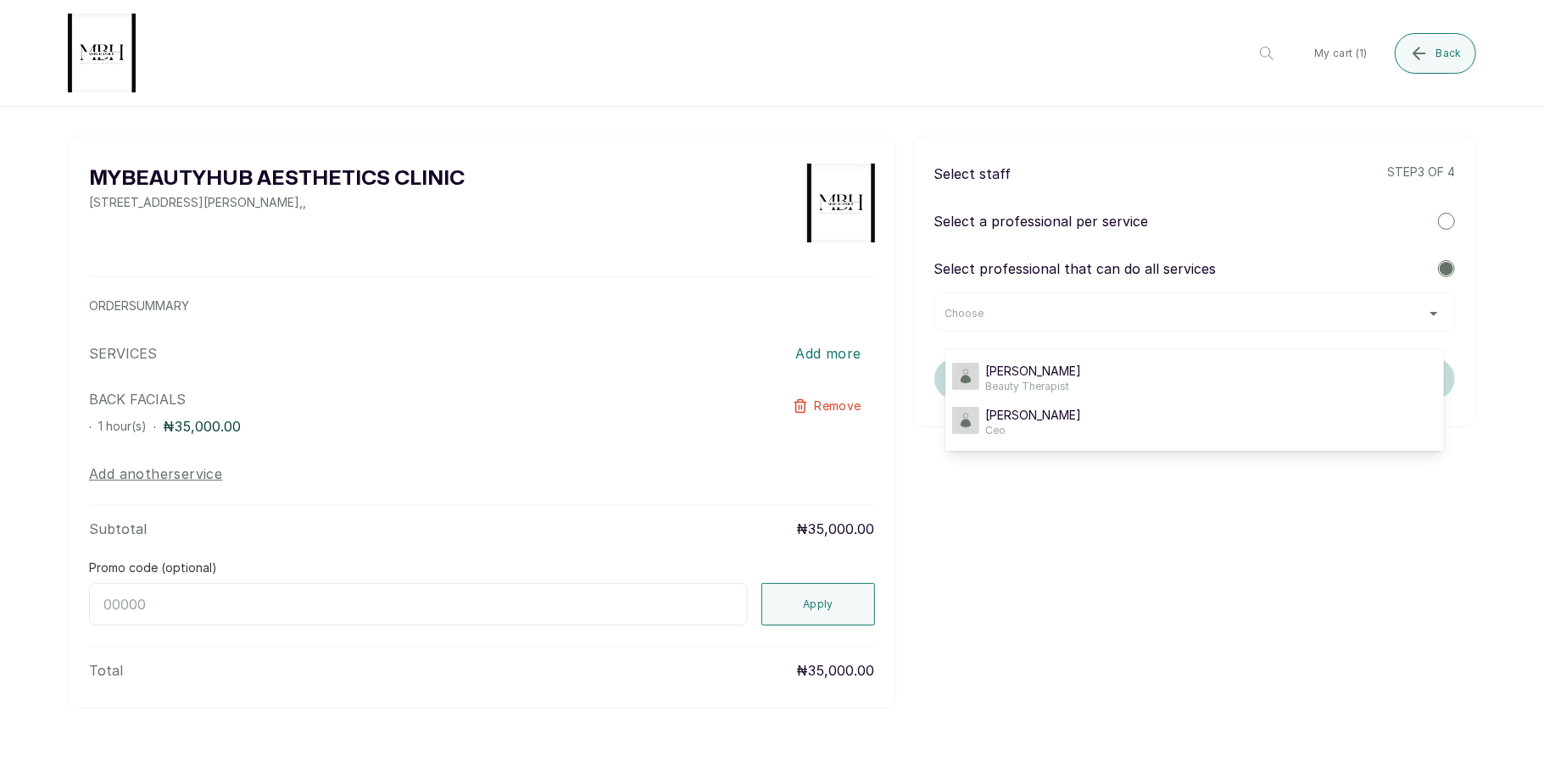
click at [1429, 315] on div "Choose" at bounding box center [1195, 313] width 499 height 13
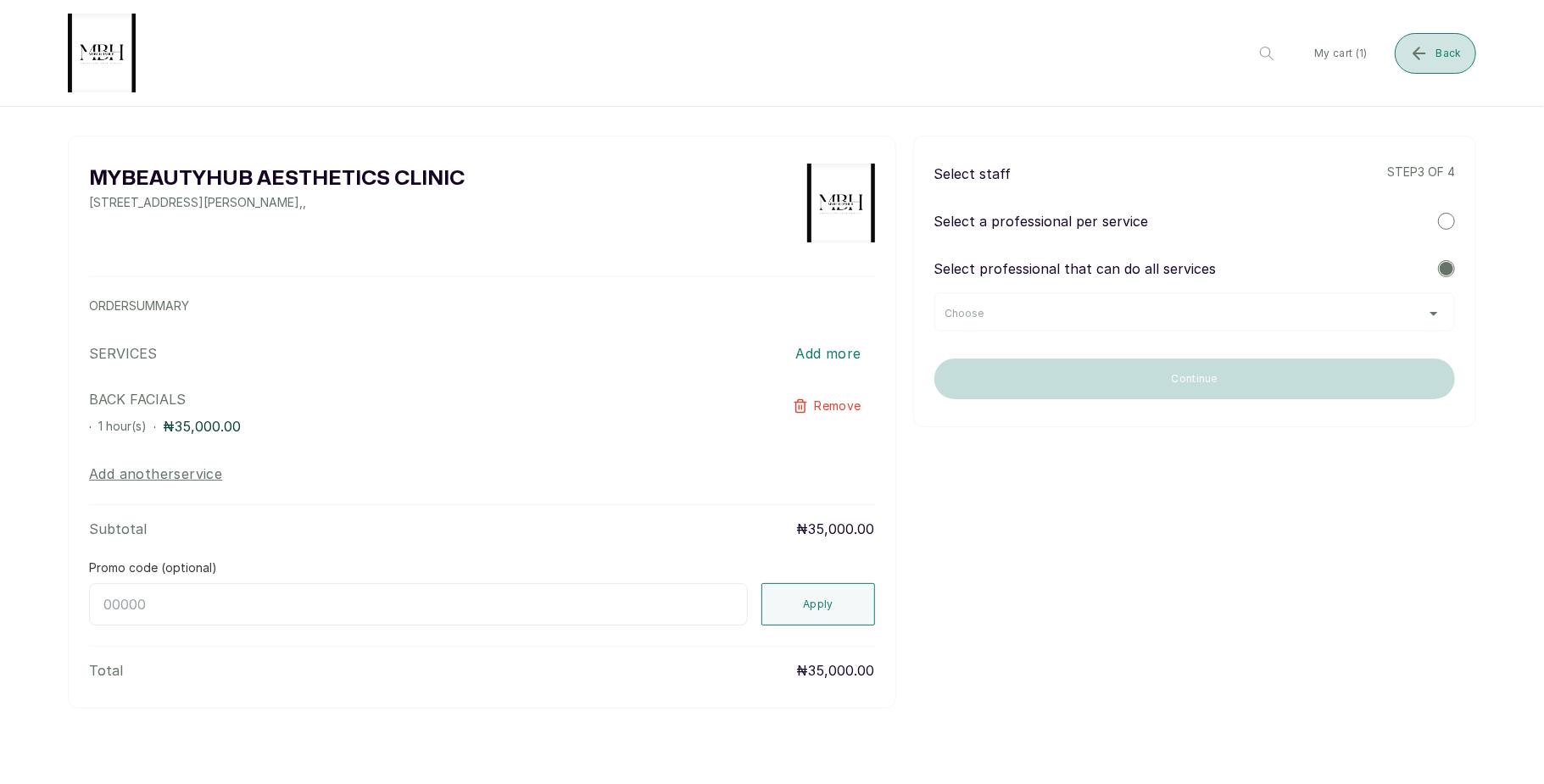
click at [1397, 33] on button "Back" at bounding box center [1435, 54] width 81 height 41
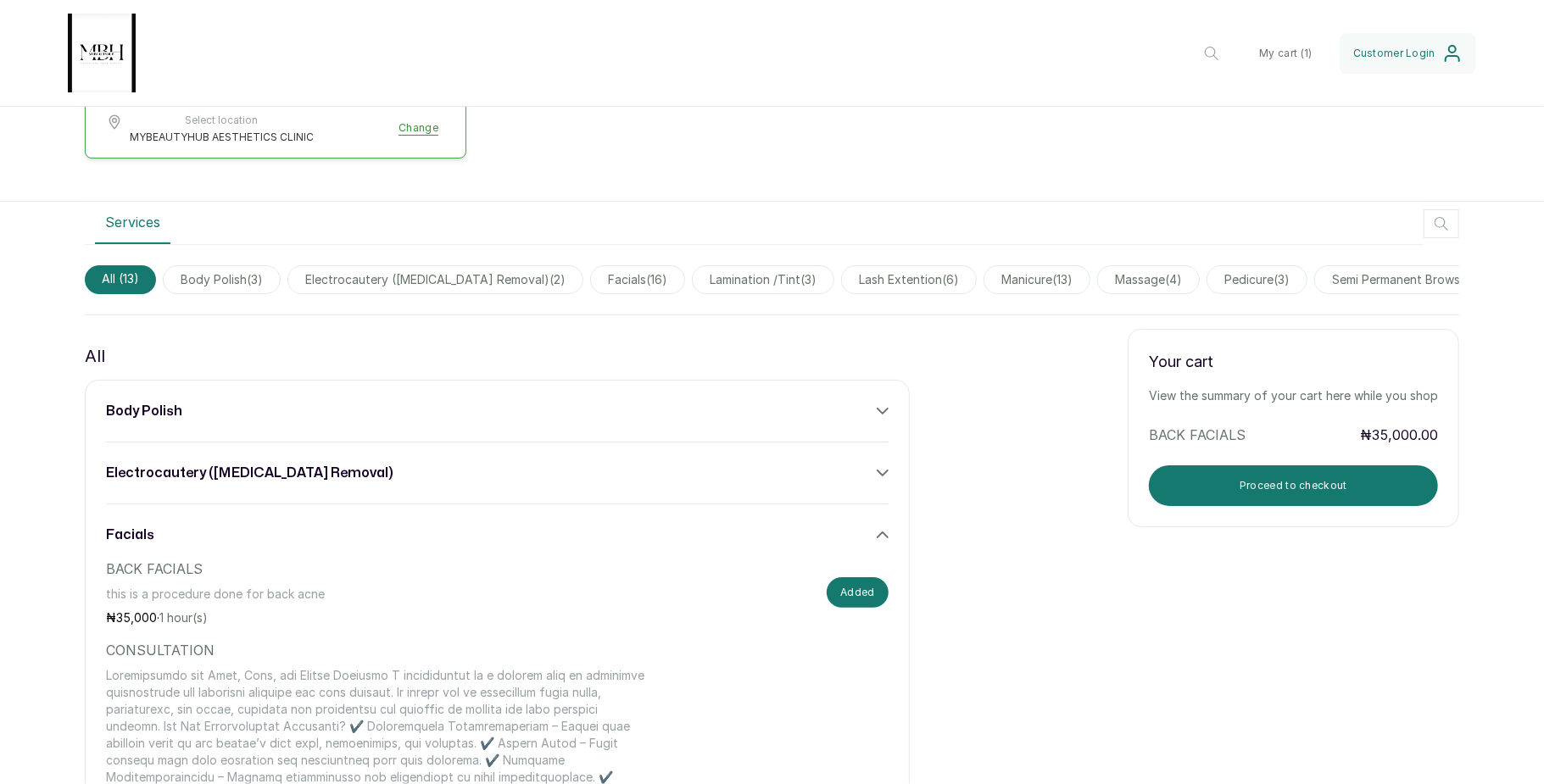
scroll to position [567, 0]
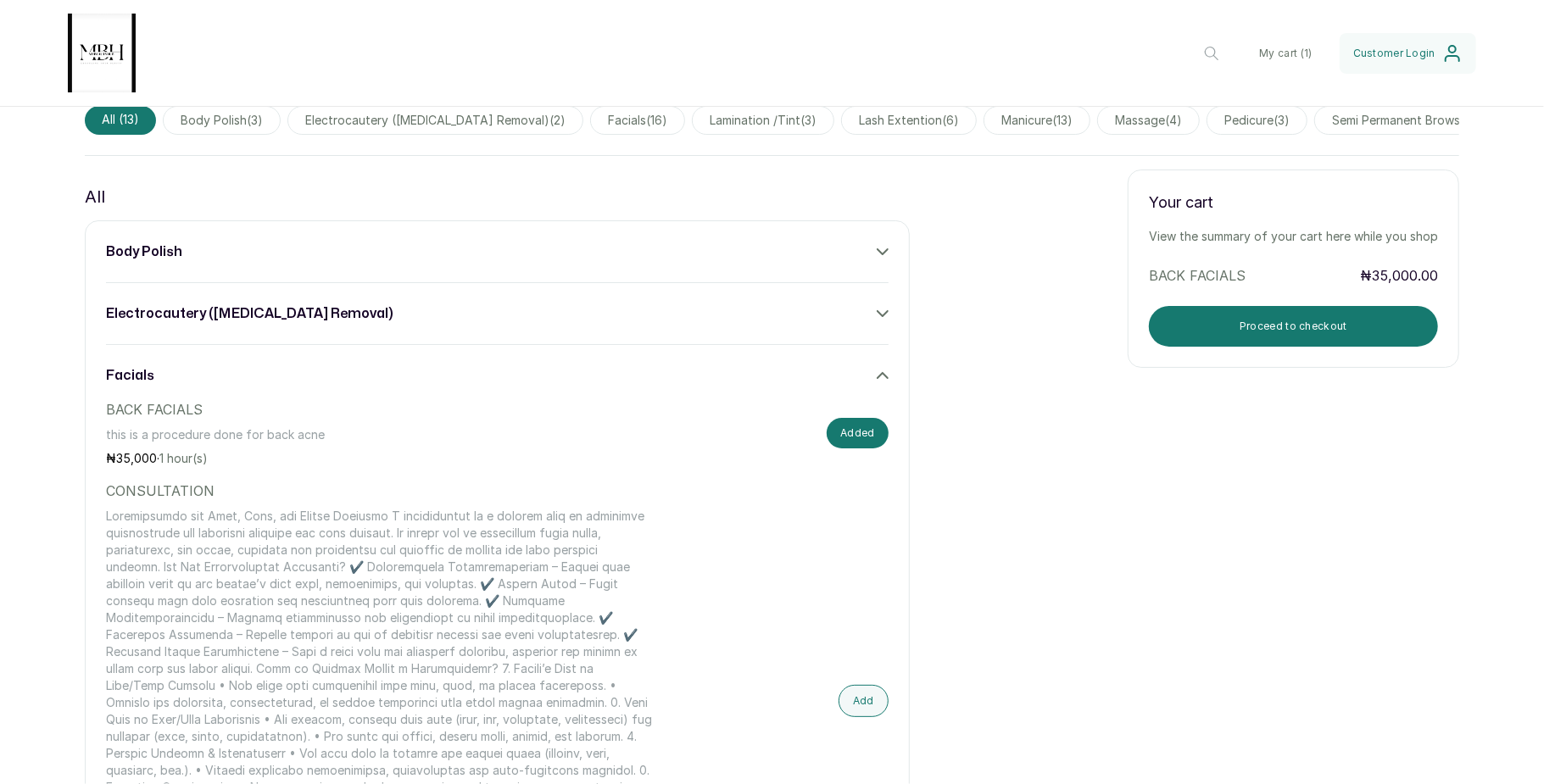
click at [877, 381] on icon at bounding box center [882, 374] width 11 height 11
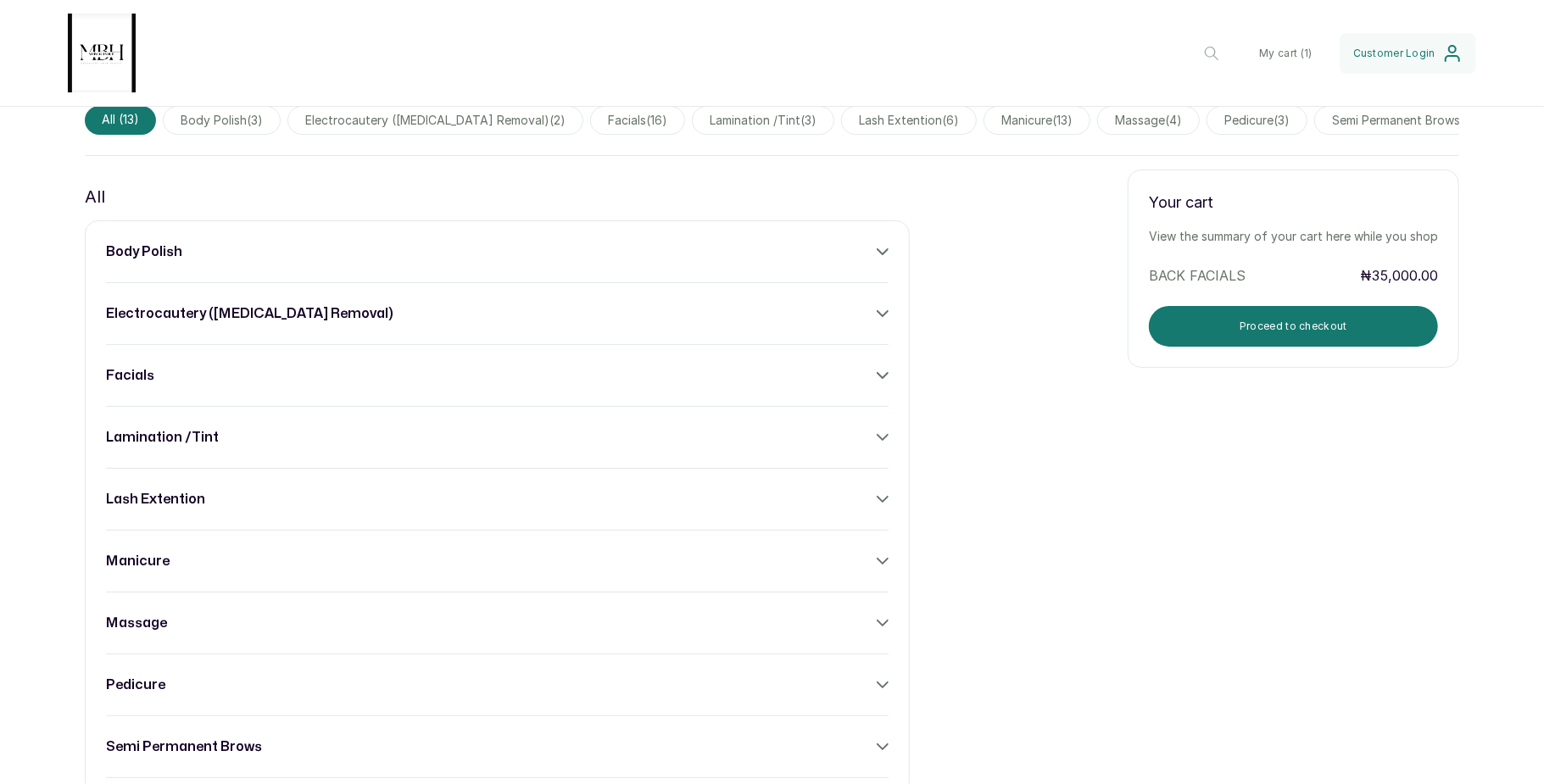
click at [862, 262] on div "body polish" at bounding box center [497, 251] width 783 height 20
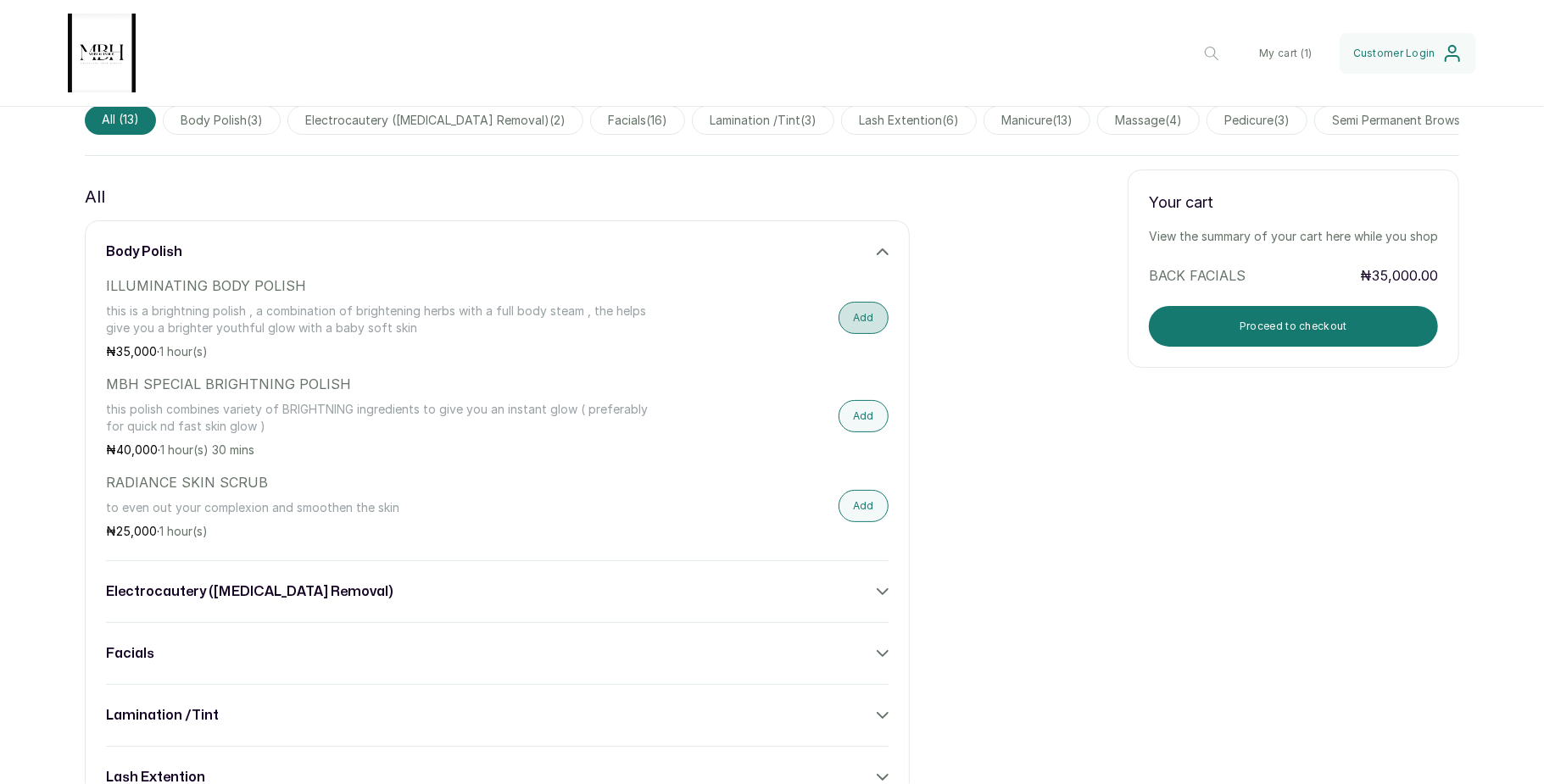
click at [850, 334] on button "Add" at bounding box center [863, 317] width 50 height 33
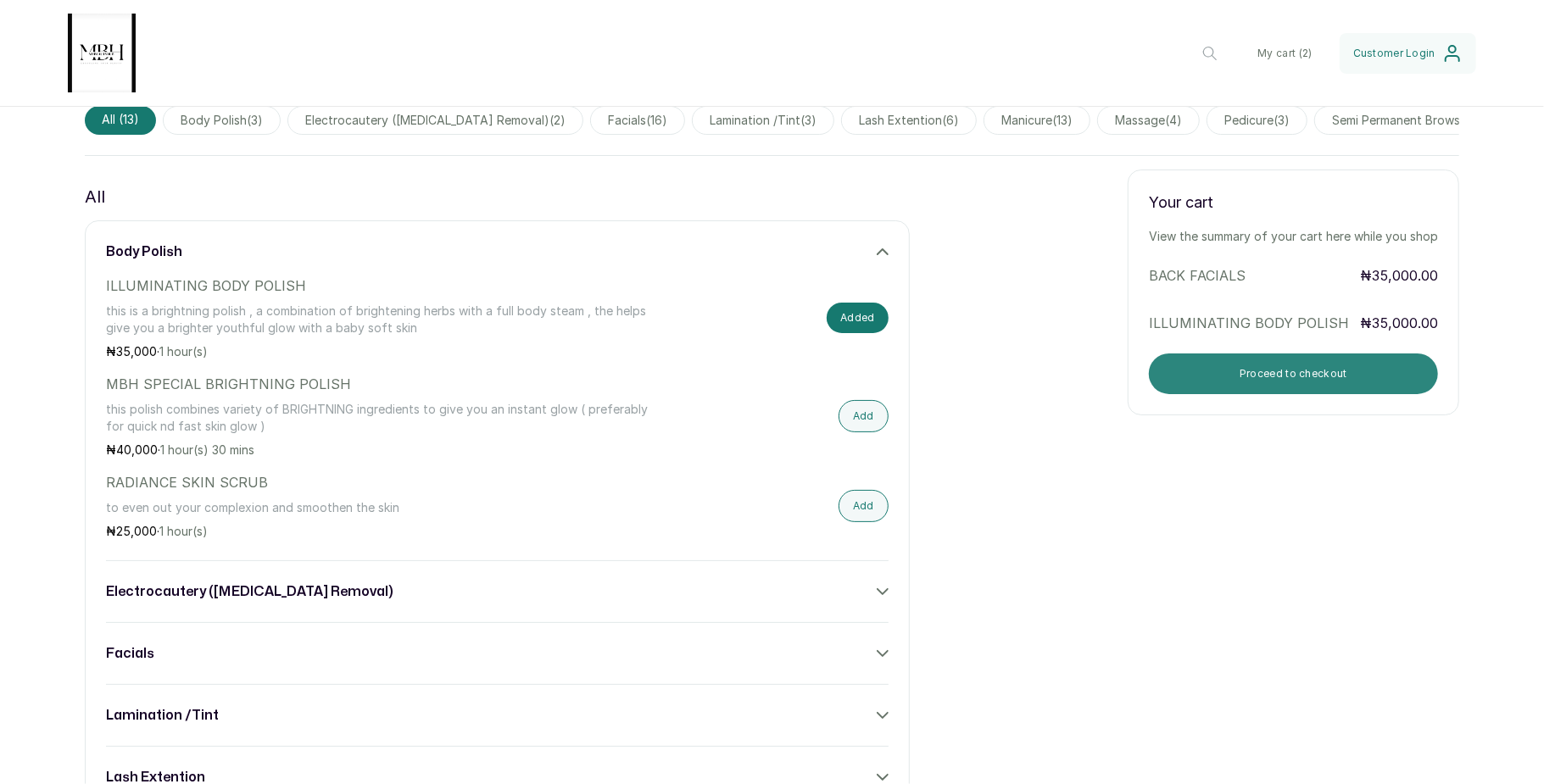
click at [1289, 383] on button "Proceed to checkout" at bounding box center [1293, 374] width 289 height 41
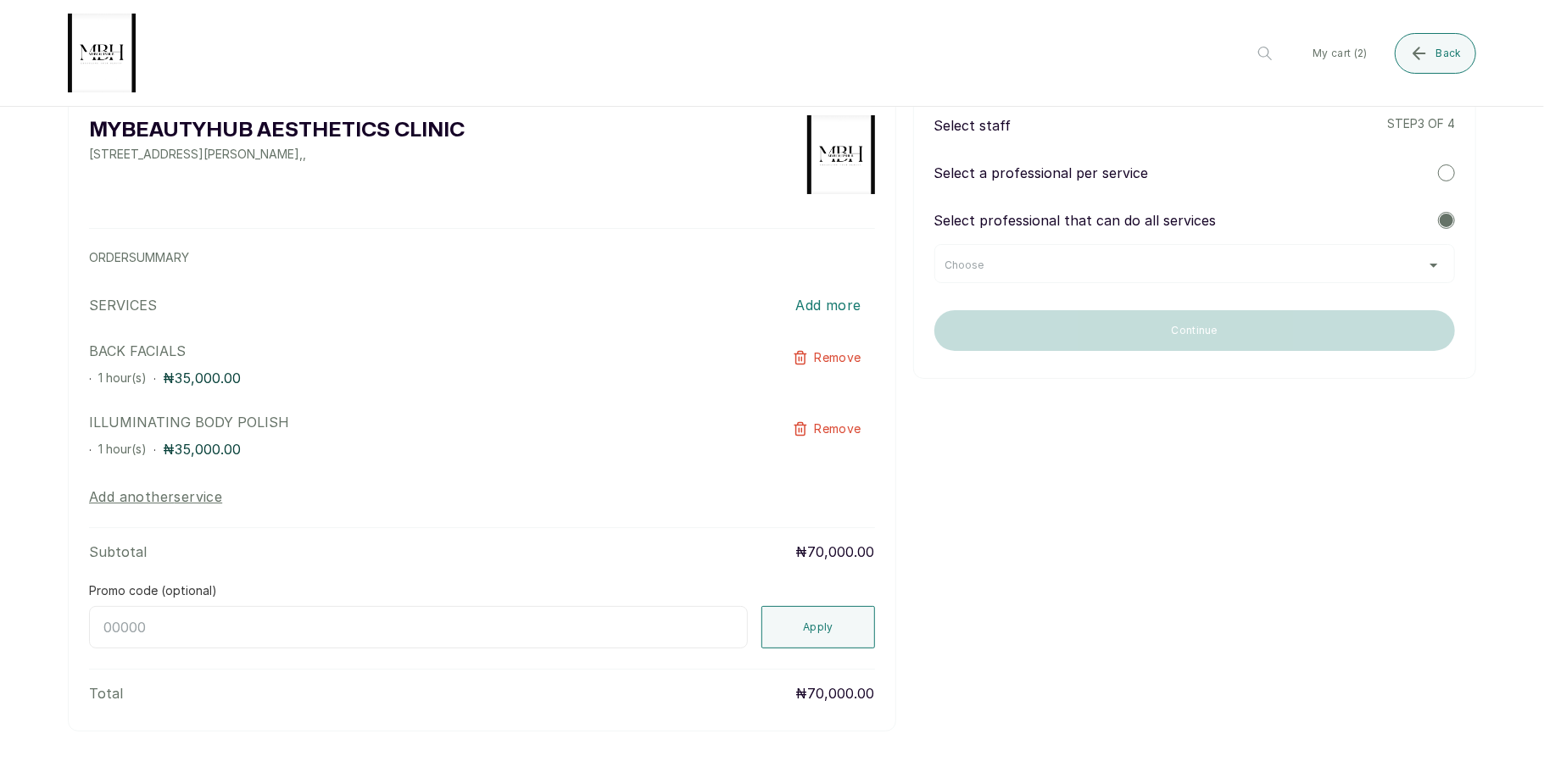
scroll to position [0, 0]
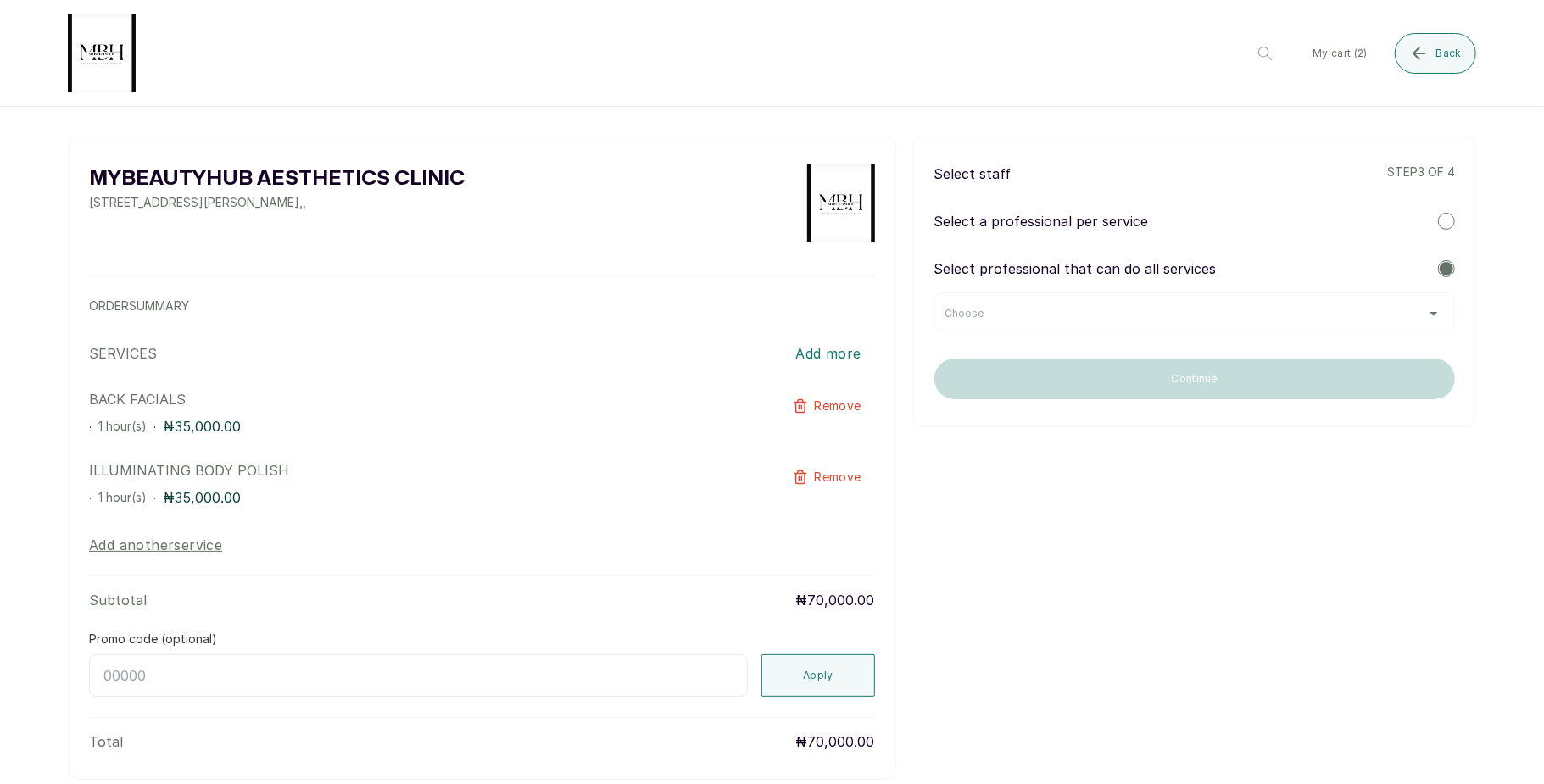
click at [814, 397] on span "Remove" at bounding box center [837, 405] width 47 height 17
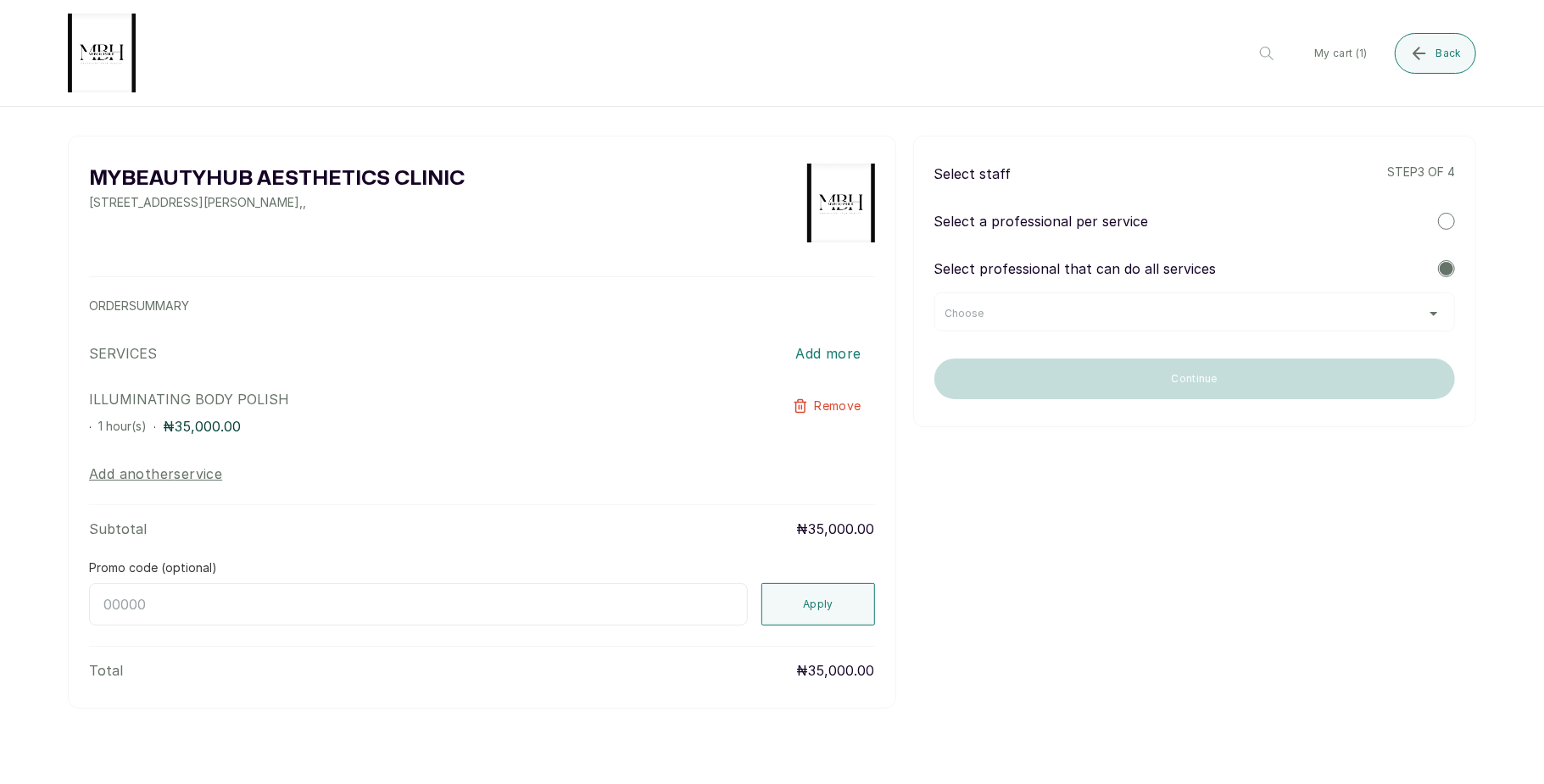
click at [825, 397] on span "Remove" at bounding box center [837, 405] width 47 height 17
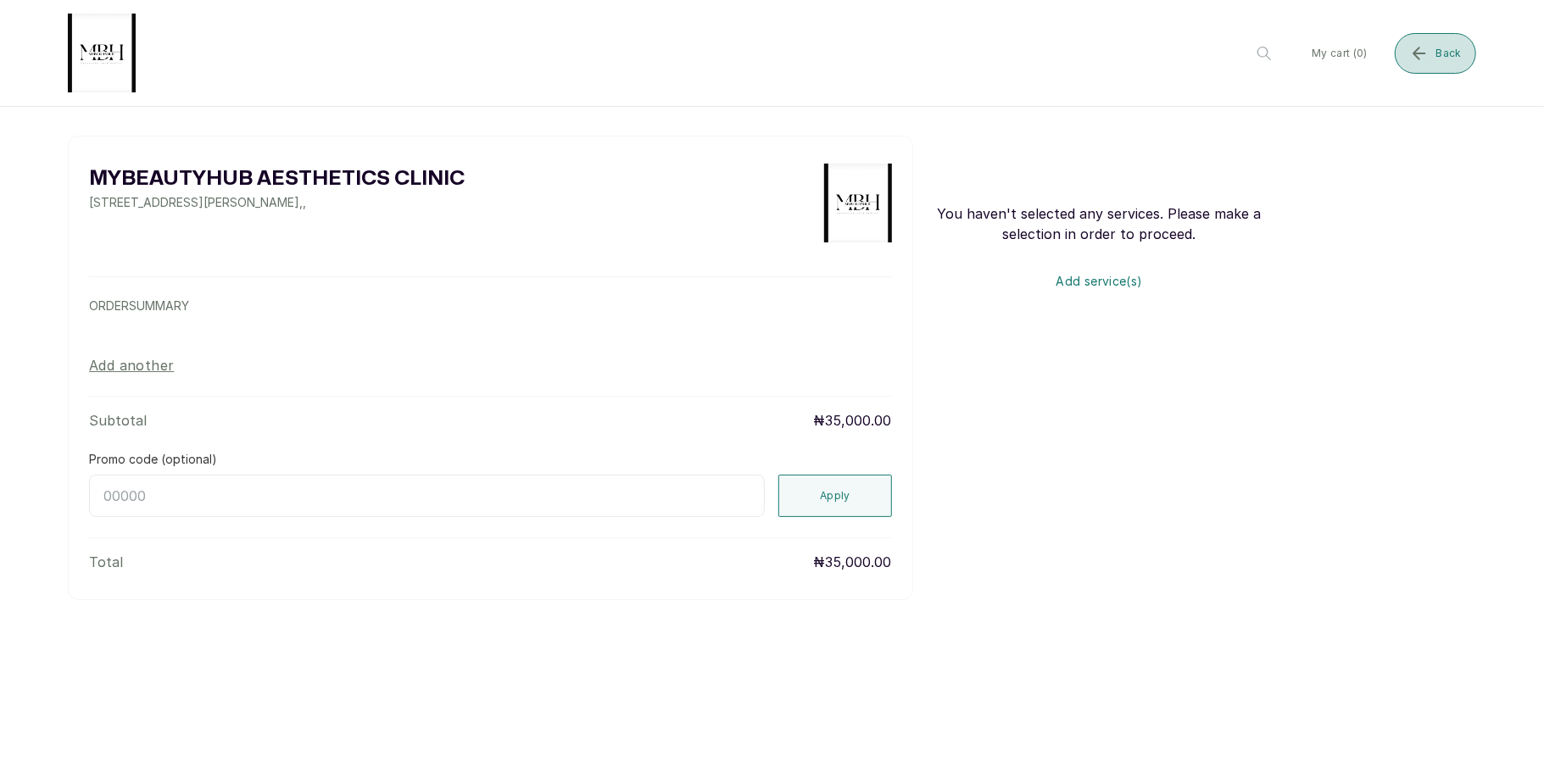
click at [1432, 38] on button "Back" at bounding box center [1435, 54] width 81 height 41
click at [1437, 47] on span "Back" at bounding box center [1448, 53] width 26 height 13
click at [1429, 33] on button "Back" at bounding box center [1435, 54] width 81 height 41
click at [1452, 42] on button "Back" at bounding box center [1435, 54] width 81 height 41
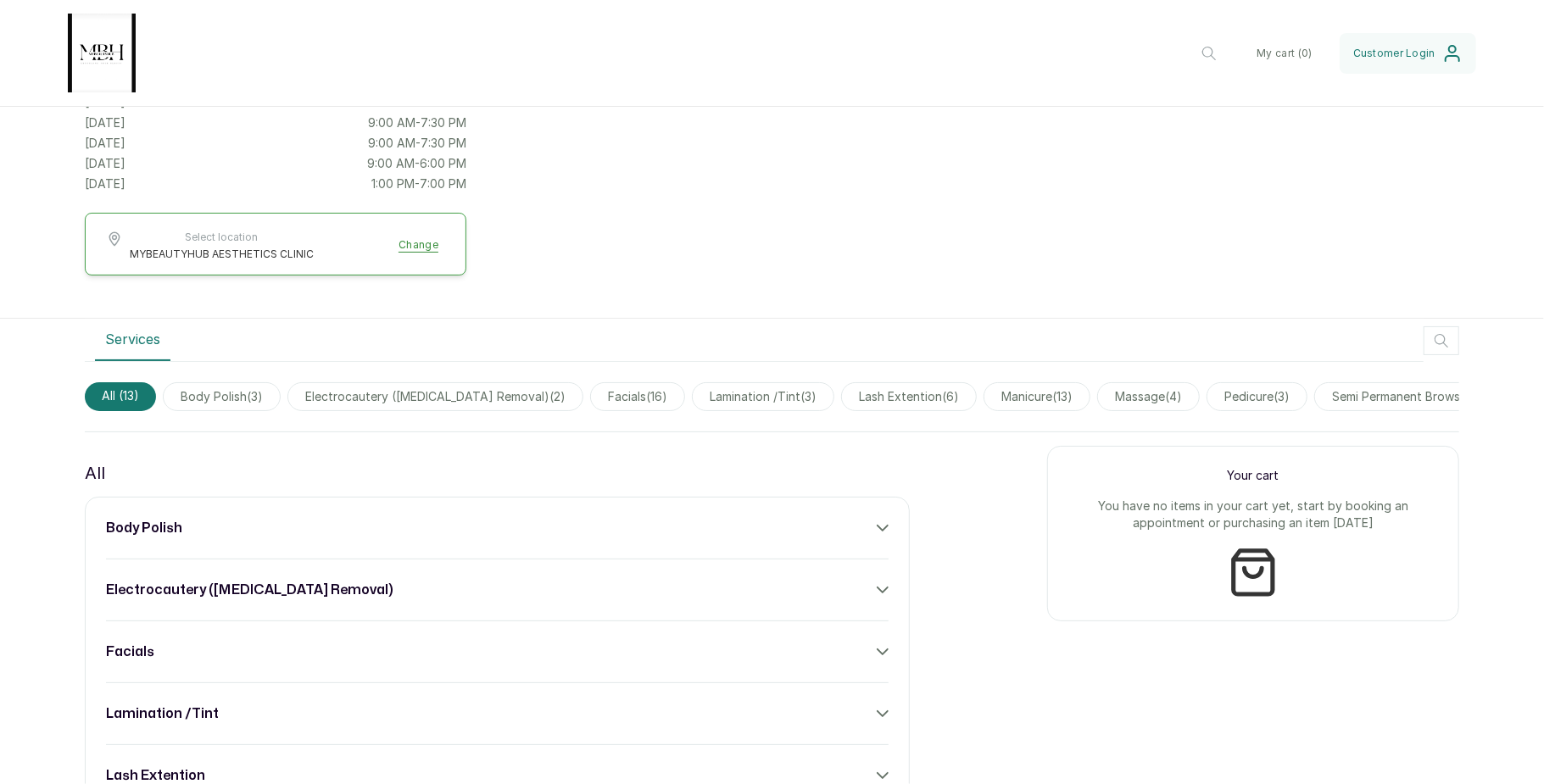
scroll to position [290, 0]
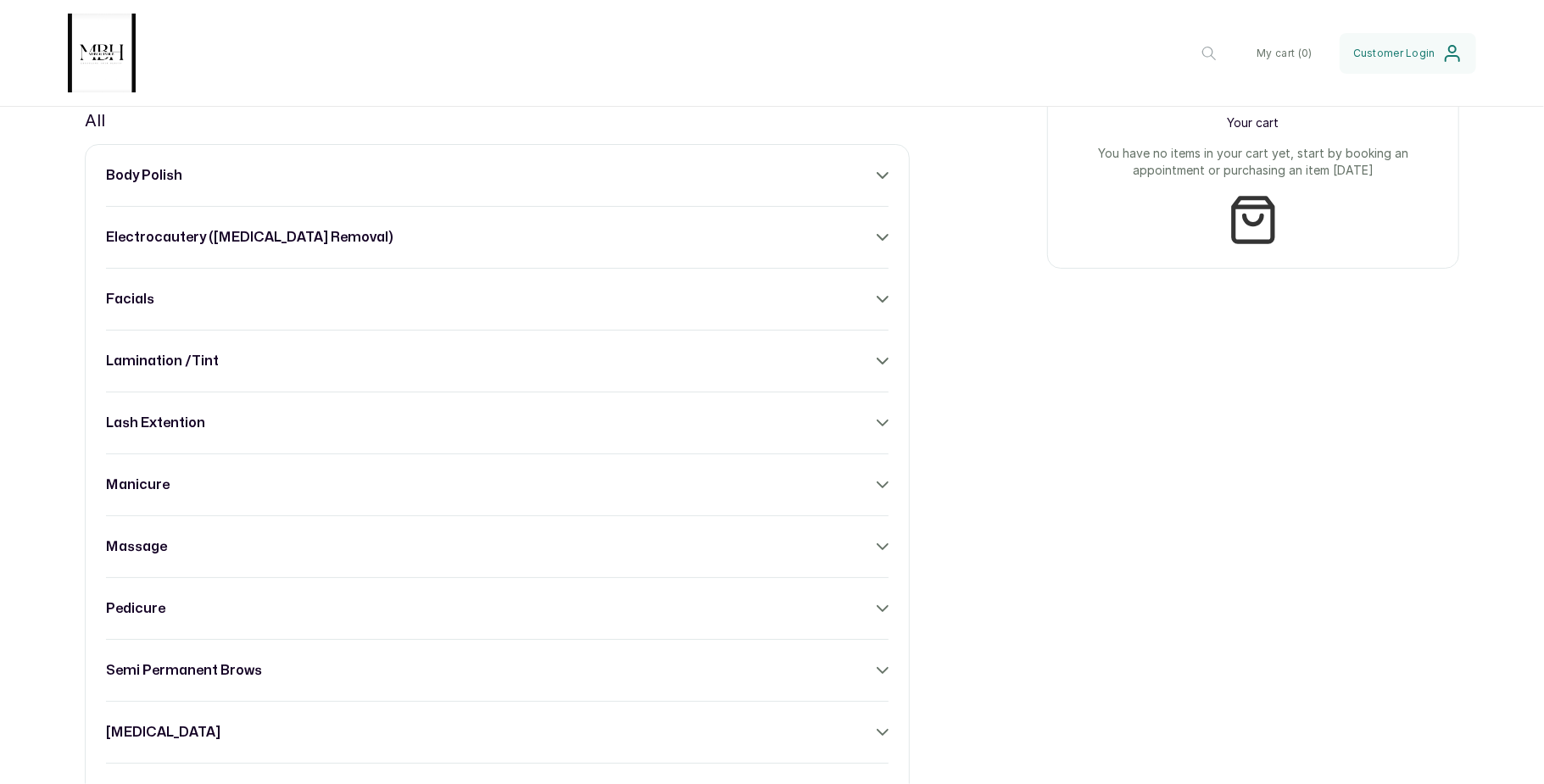
scroll to position [645, 0]
click at [813, 326] on div "body polish electrocautery ([MEDICAL_DATA] removal) facials lamination /tint la…" at bounding box center [497, 546] width 825 height 805
click at [852, 308] on div "facials" at bounding box center [497, 298] width 783 height 20
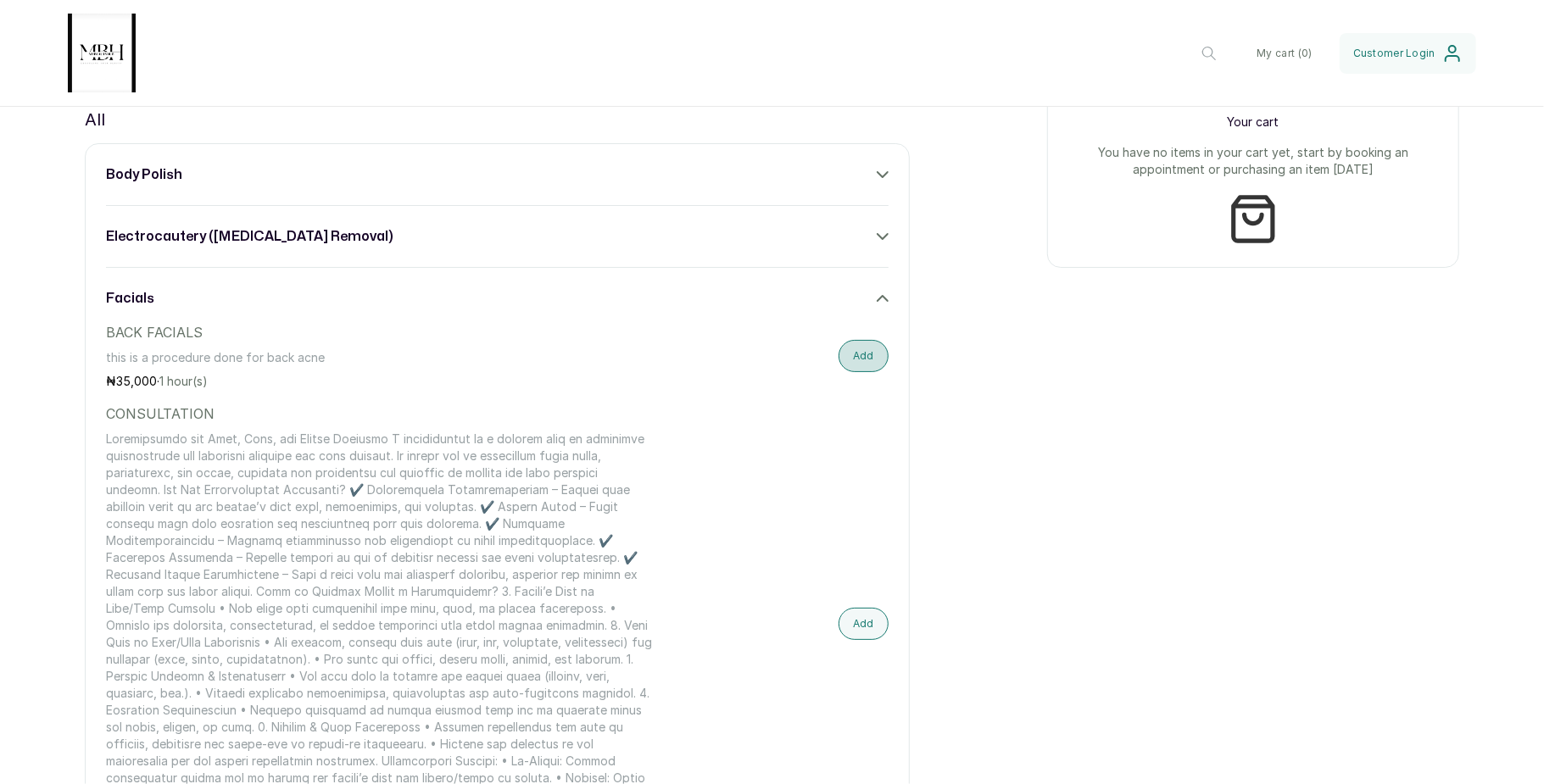
click at [857, 372] on button "Add" at bounding box center [863, 356] width 50 height 33
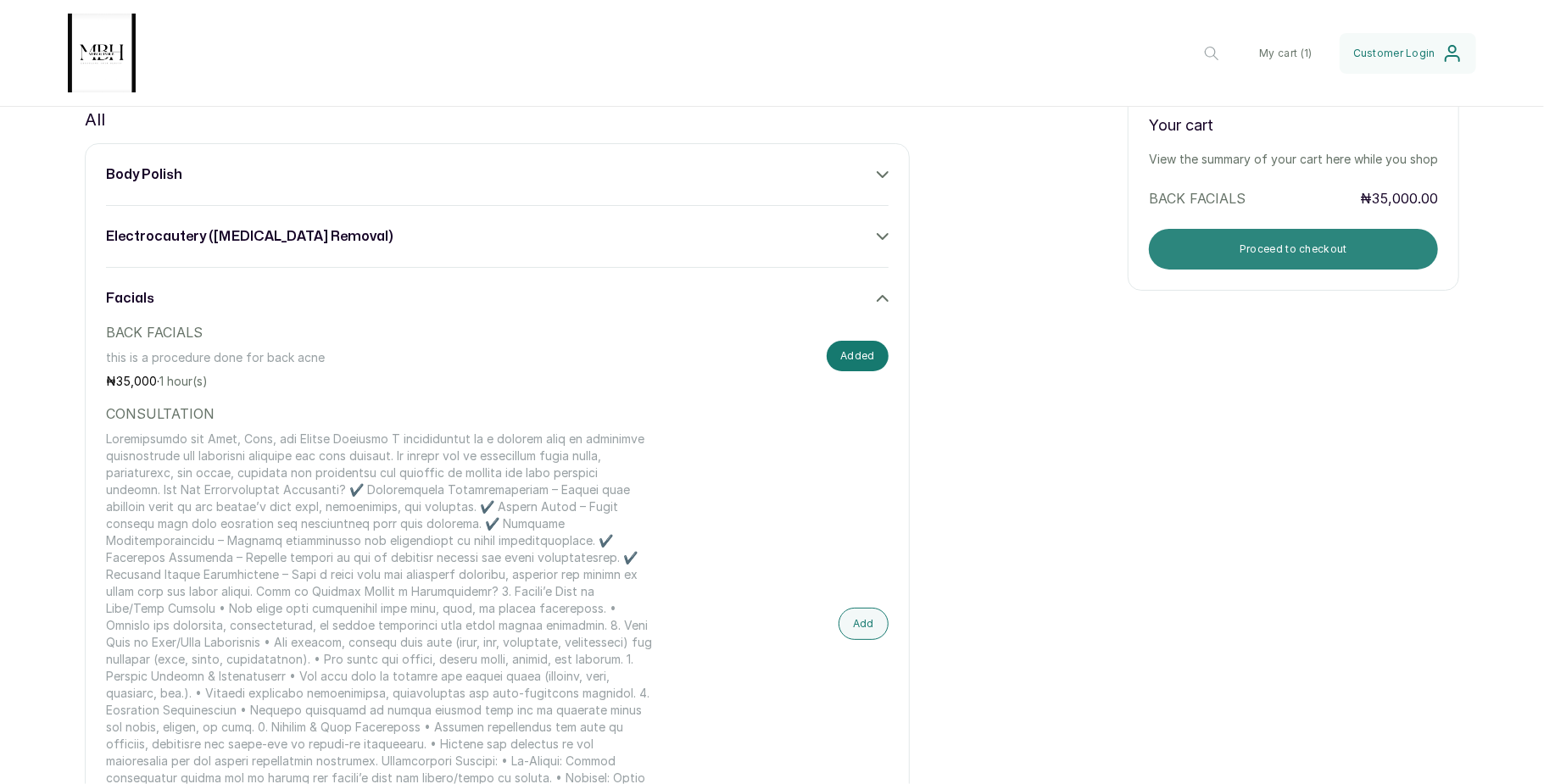
click at [1250, 266] on button "Proceed to checkout" at bounding box center [1293, 249] width 289 height 41
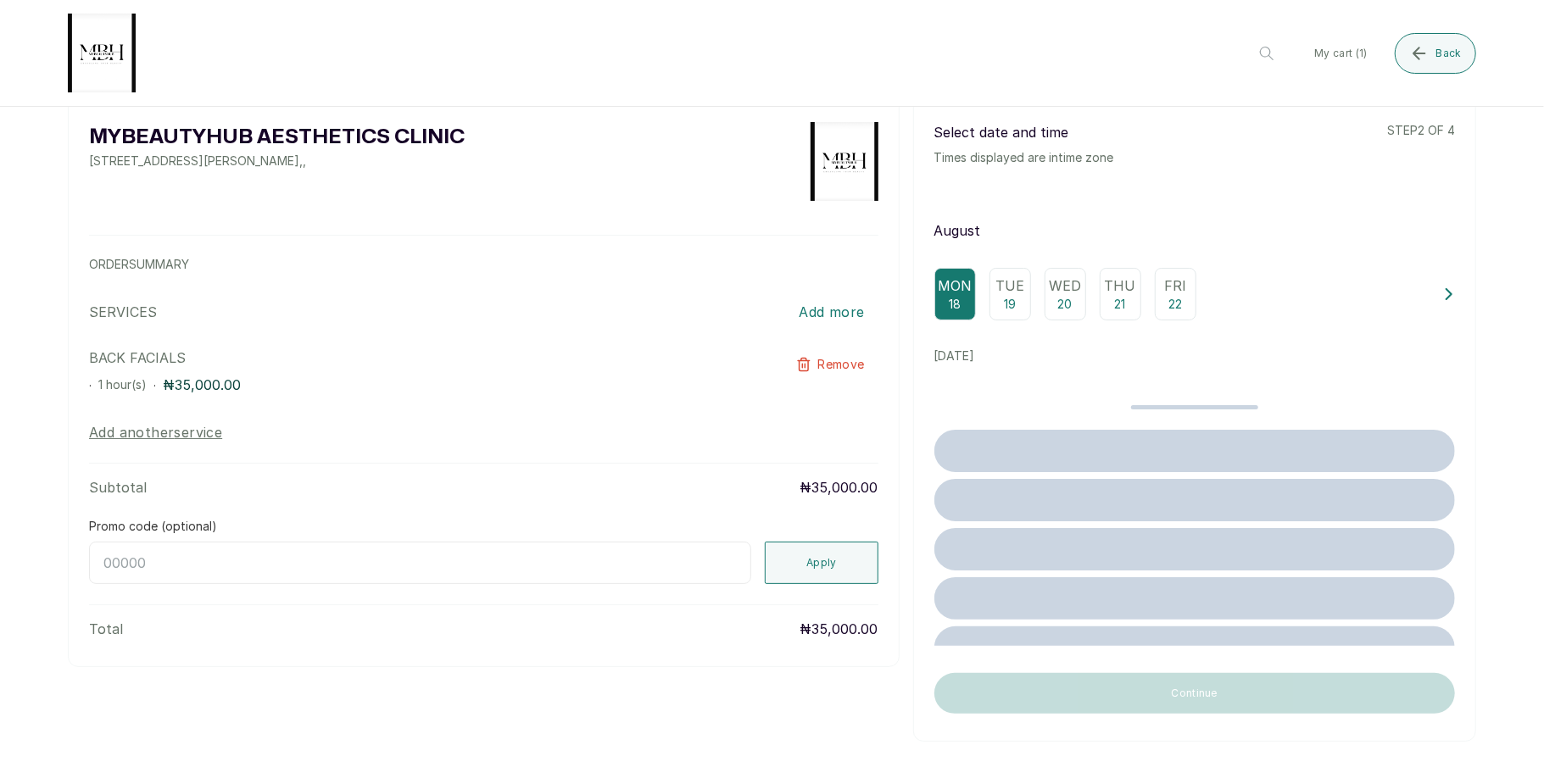
scroll to position [0, 0]
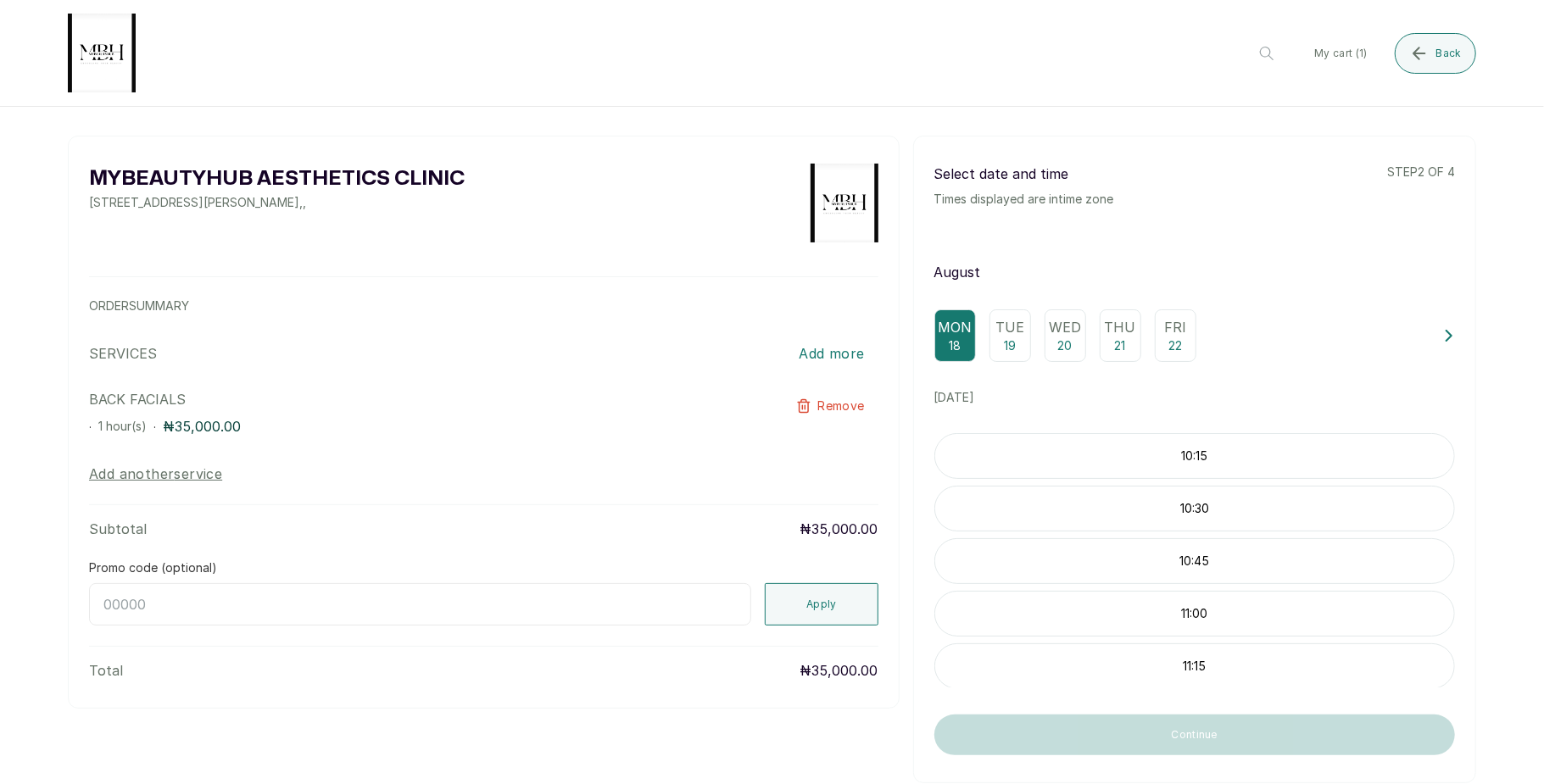
click at [1130, 464] on p "10:15" at bounding box center [1194, 455] width 519 height 17
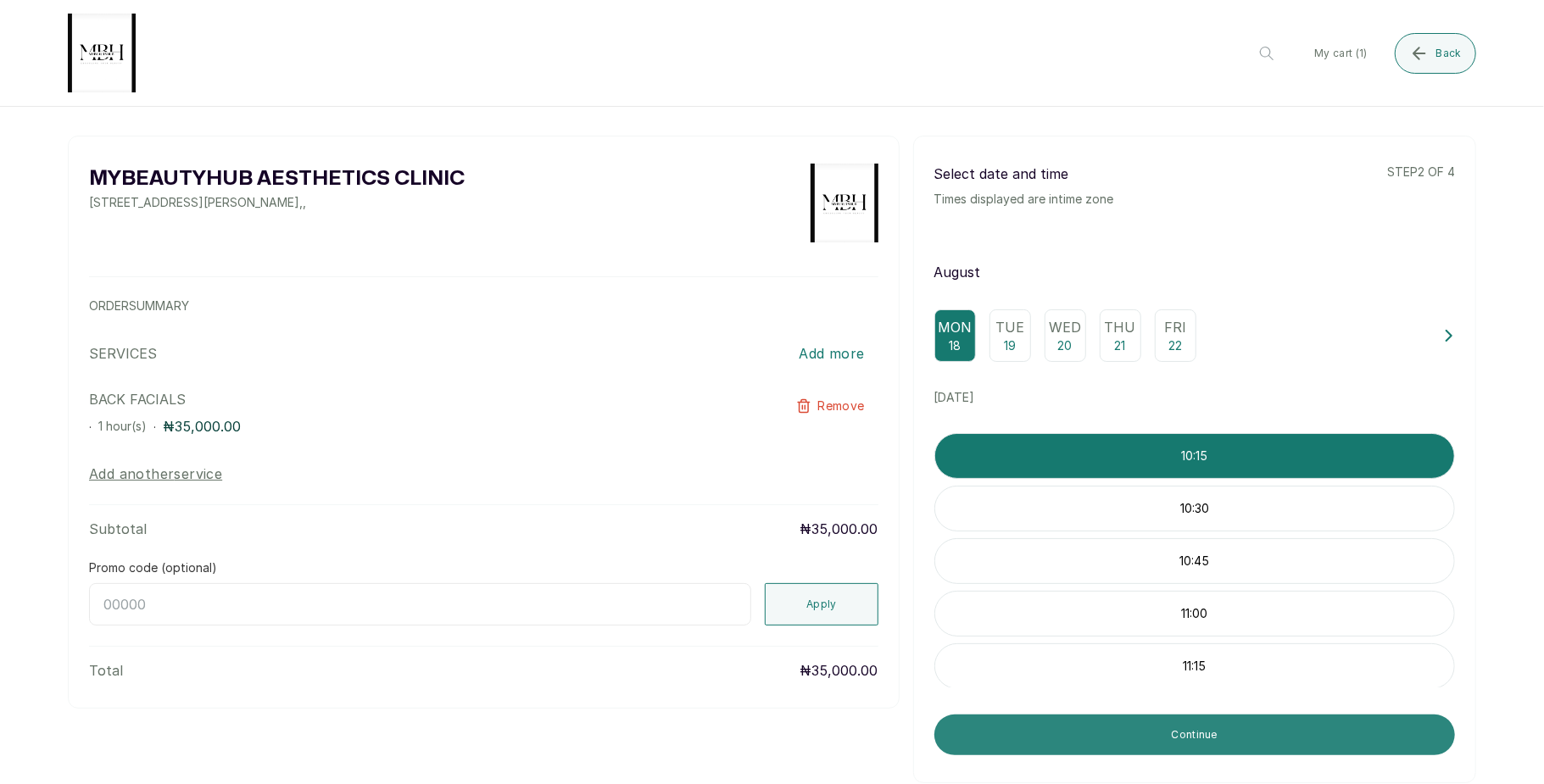
click at [1168, 741] on button "Continue" at bounding box center [1194, 735] width 521 height 41
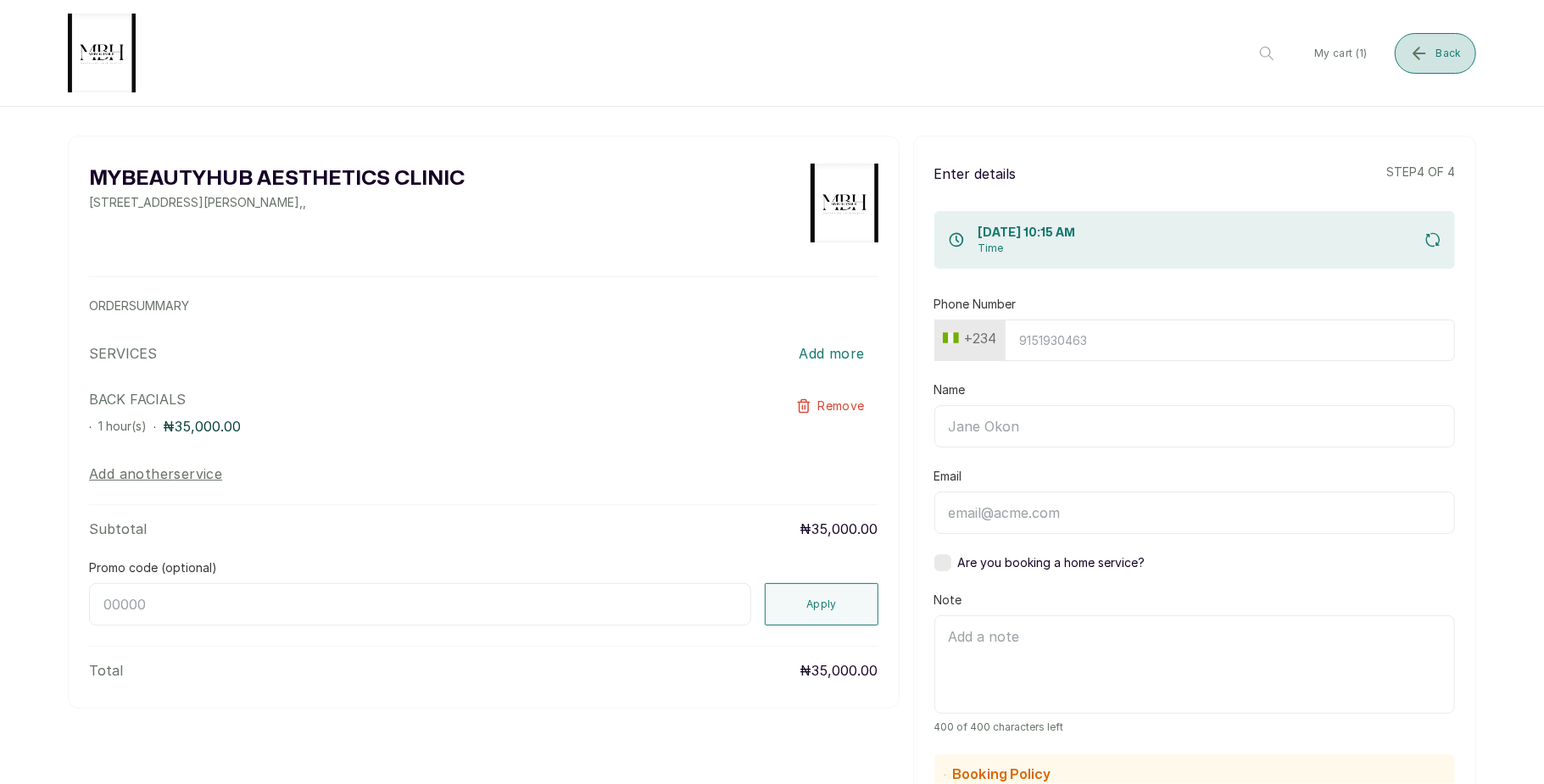
click at [1432, 33] on button "Back" at bounding box center [1435, 54] width 81 height 41
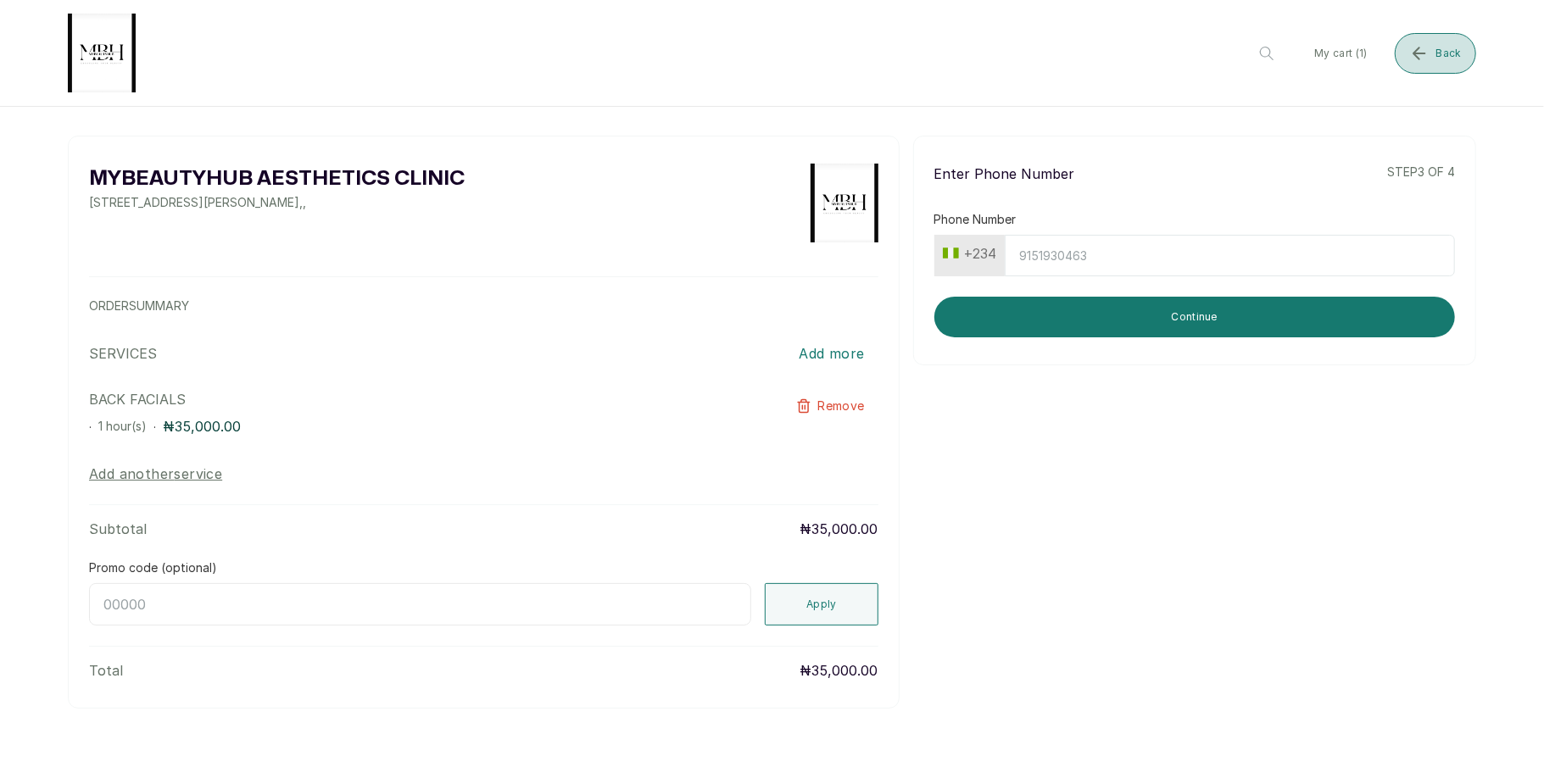
click at [1432, 33] on button "Back" at bounding box center [1435, 54] width 81 height 41
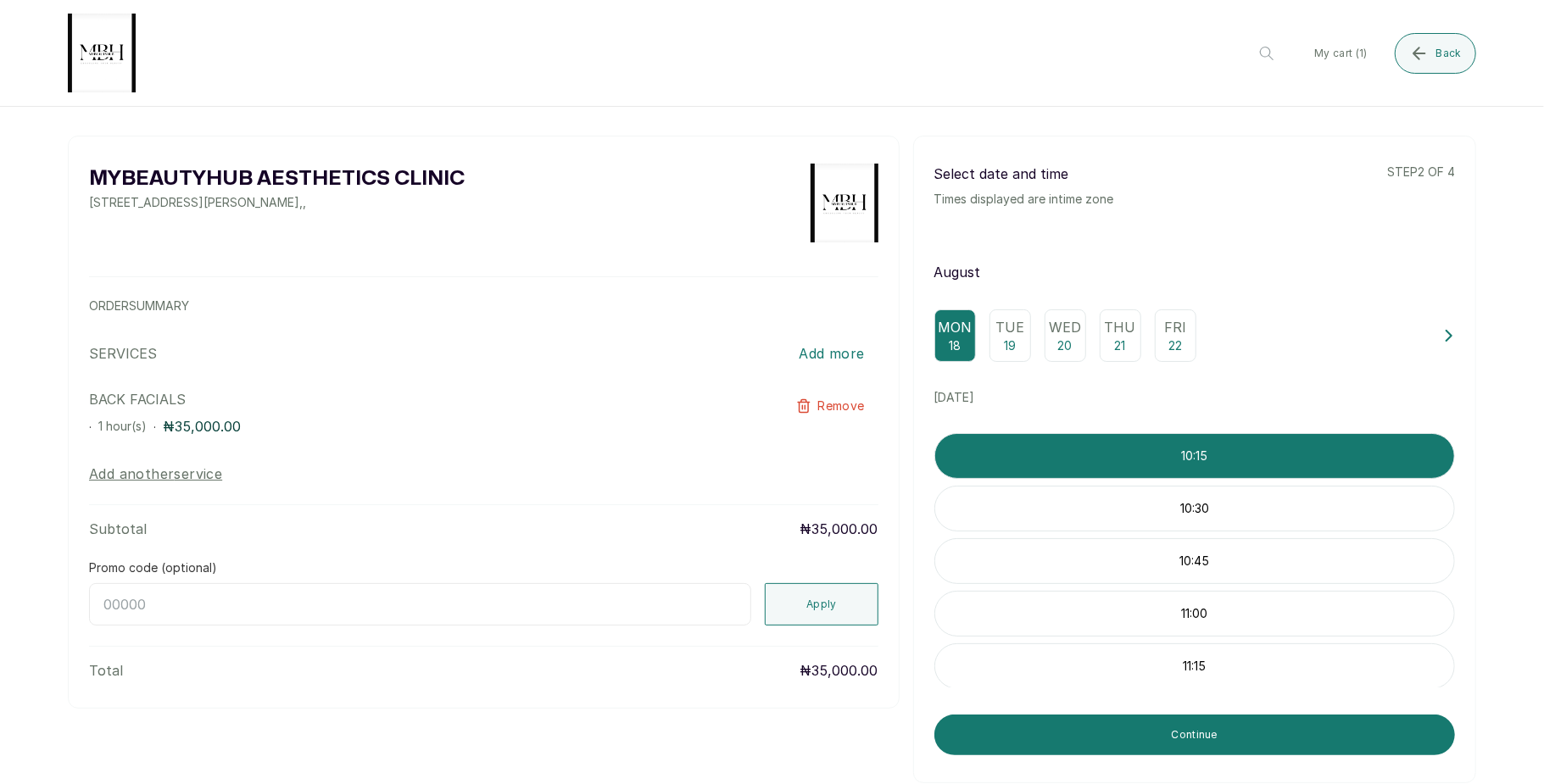
click at [1446, 341] on icon at bounding box center [1449, 336] width 5 height 11
click at [934, 341] on icon at bounding box center [939, 335] width 11 height 11
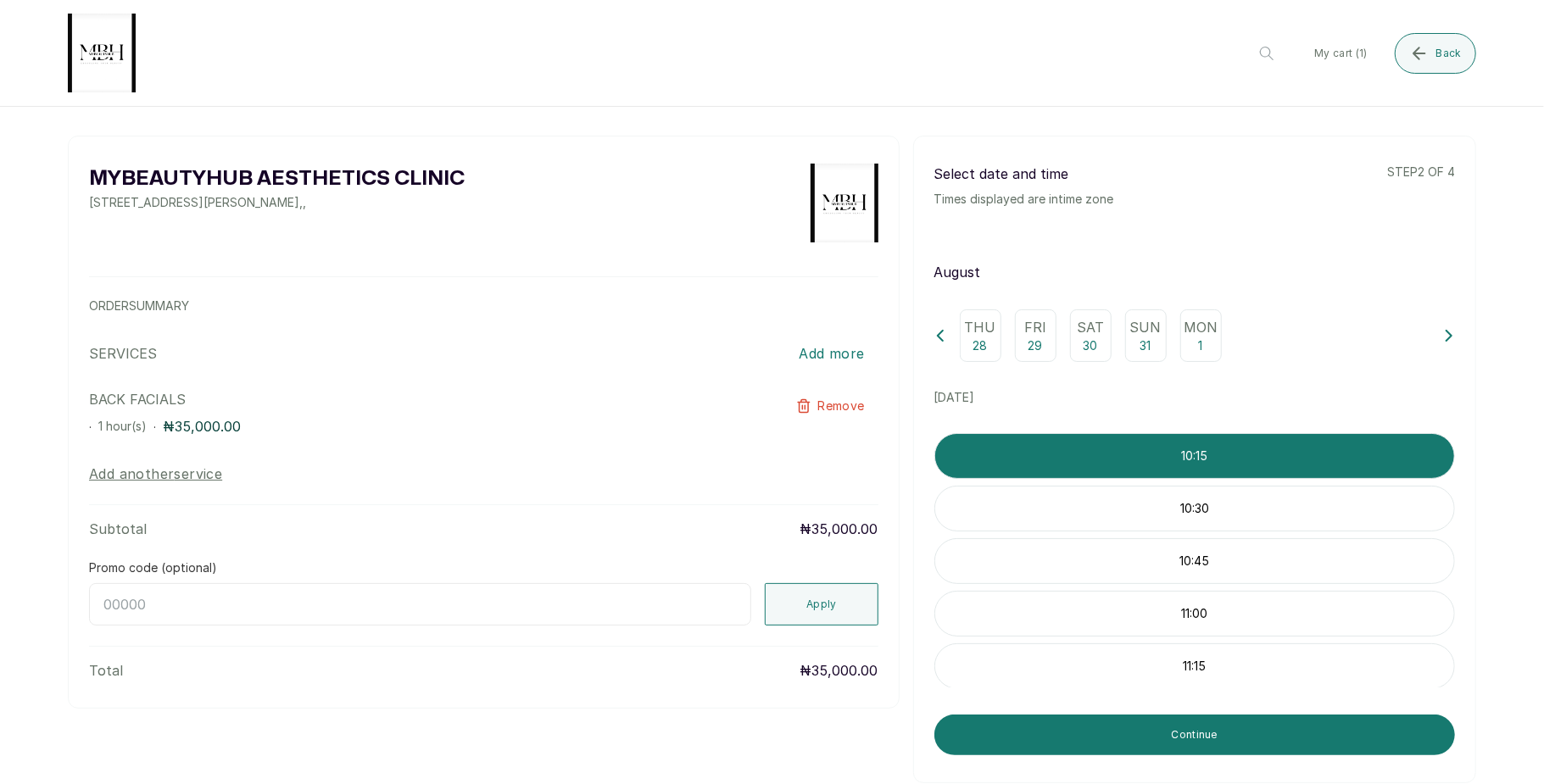
click at [934, 341] on icon at bounding box center [939, 335] width 11 height 11
click at [1443, 342] on icon at bounding box center [1448, 335] width 11 height 11
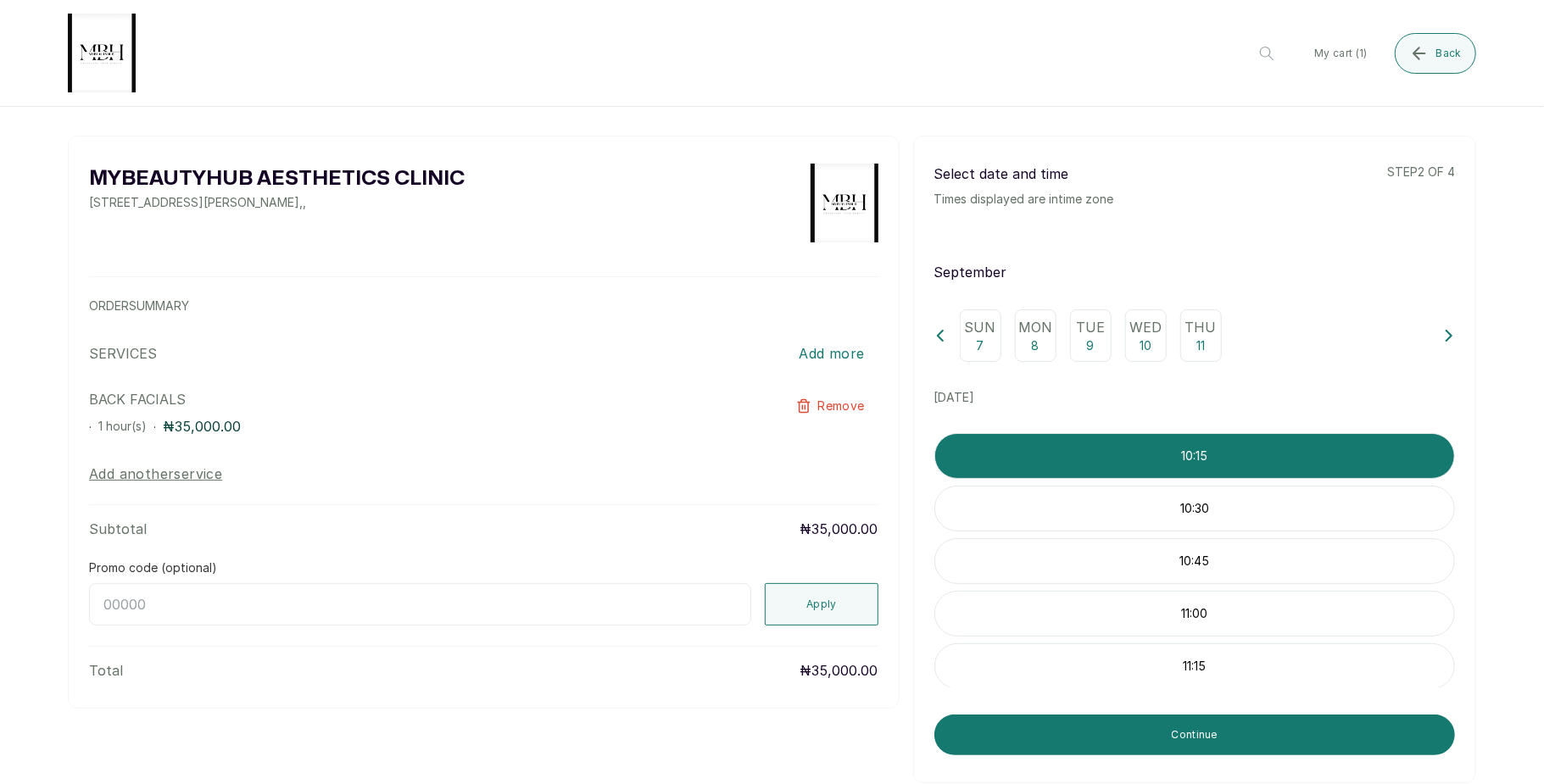
click at [1443, 342] on icon at bounding box center [1448, 335] width 11 height 11
